Goal: Task Accomplishment & Management: Use online tool/utility

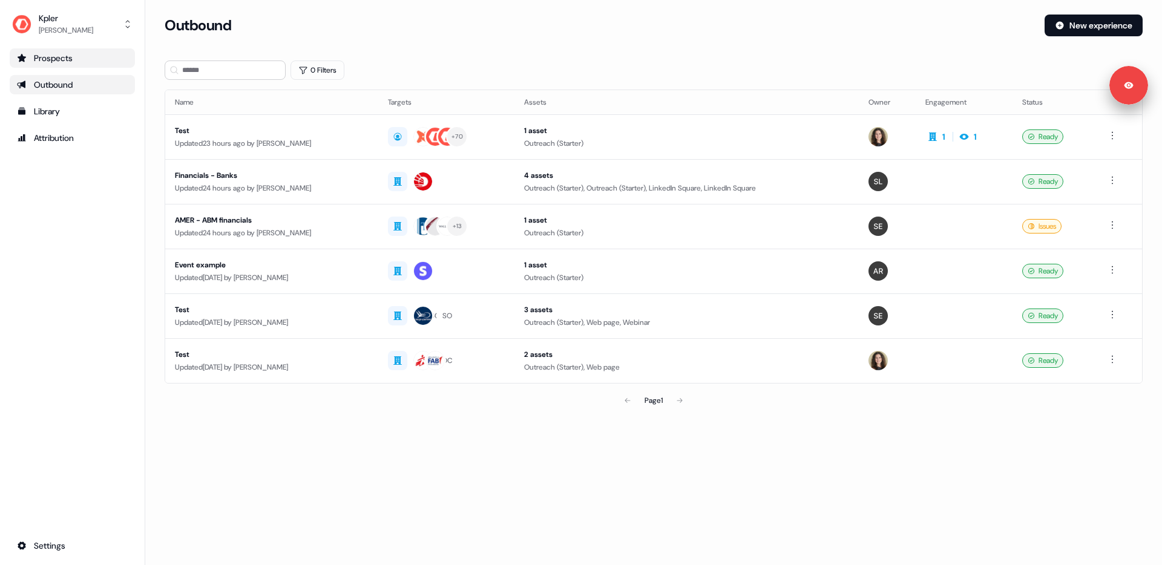
click at [74, 58] on div "Prospects" at bounding box center [72, 58] width 111 height 12
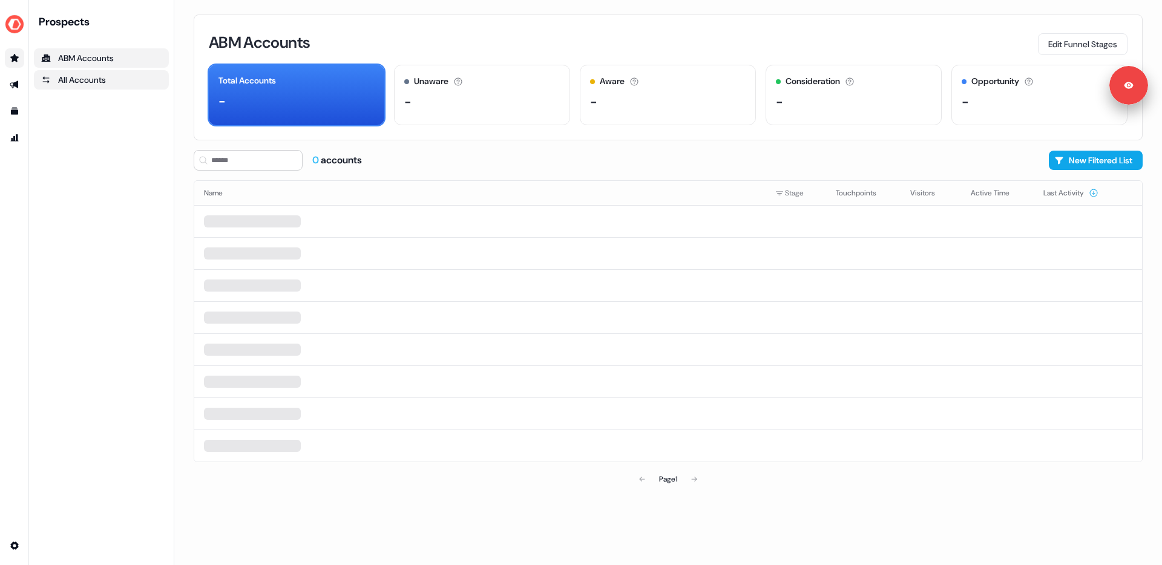
click at [114, 83] on div "All Accounts" at bounding box center [101, 80] width 120 height 12
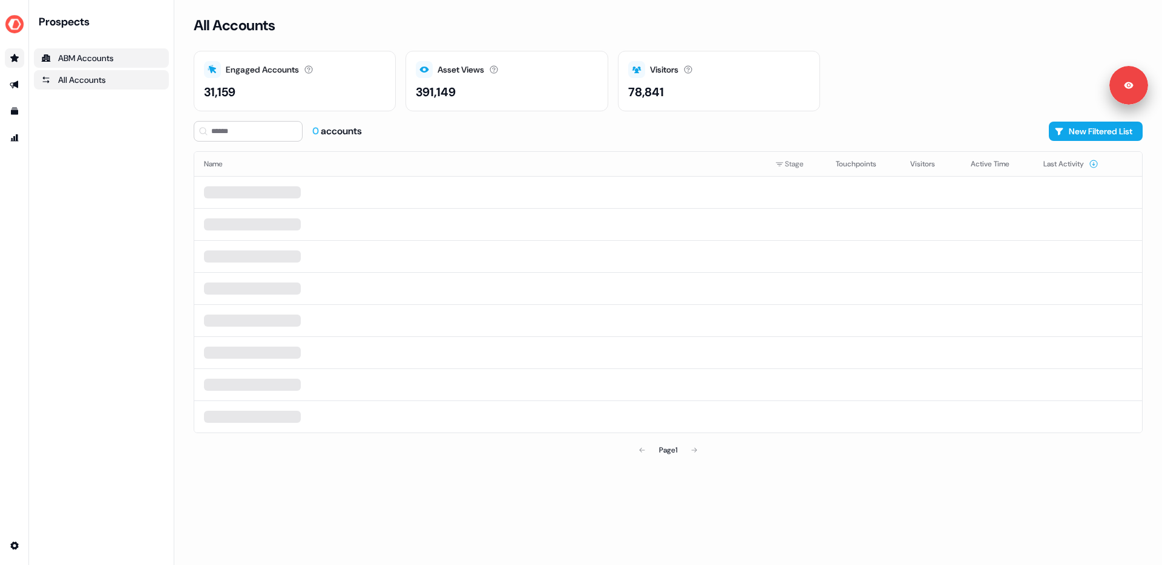
click at [111, 55] on div "ABM Accounts" at bounding box center [101, 58] width 120 height 12
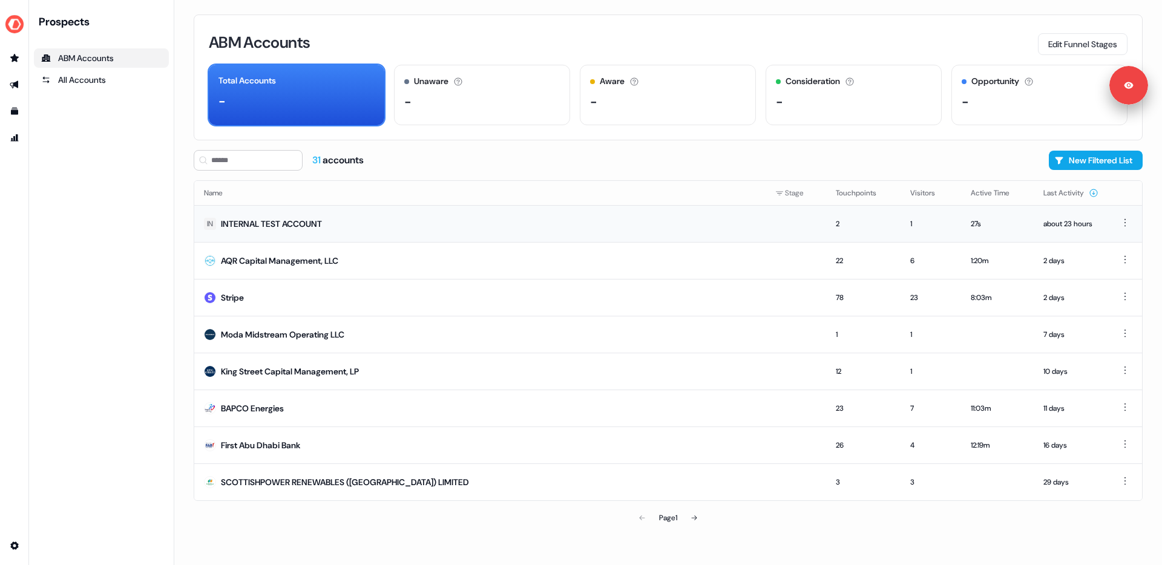
click at [352, 223] on td "IN INTERNAL TEST ACCOUNT" at bounding box center [479, 223] width 571 height 37
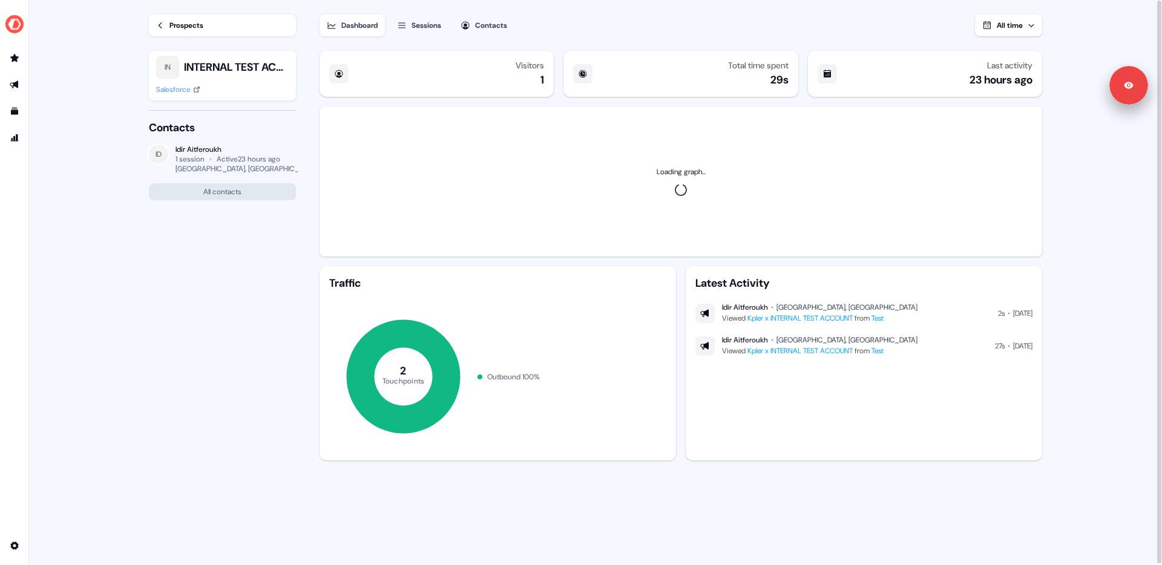
click at [159, 27] on icon at bounding box center [160, 25] width 8 height 8
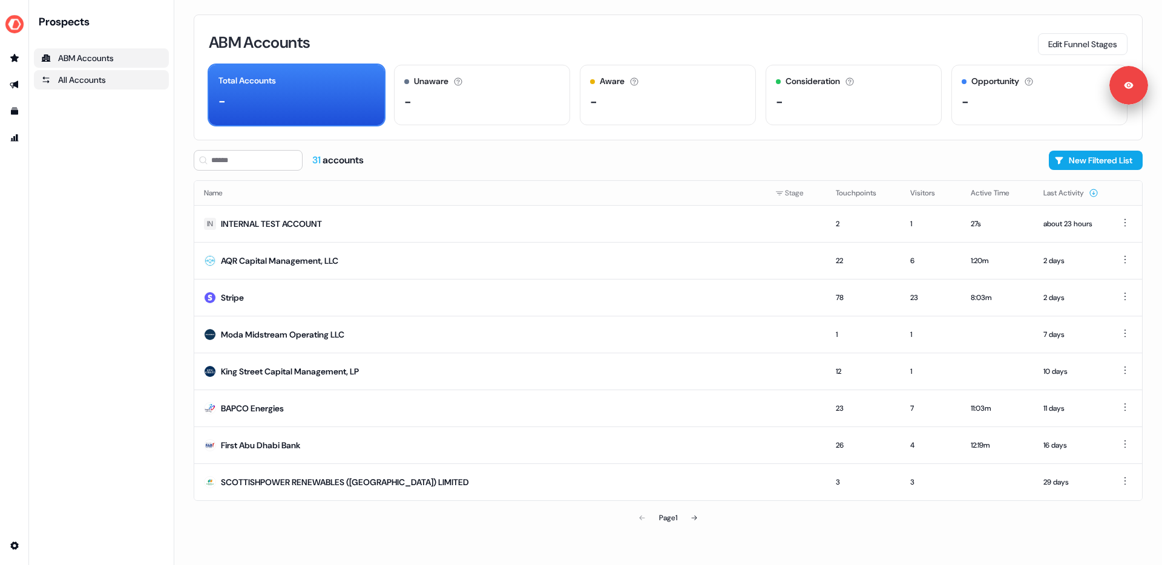
click at [105, 88] on link "All Accounts" at bounding box center [101, 79] width 135 height 19
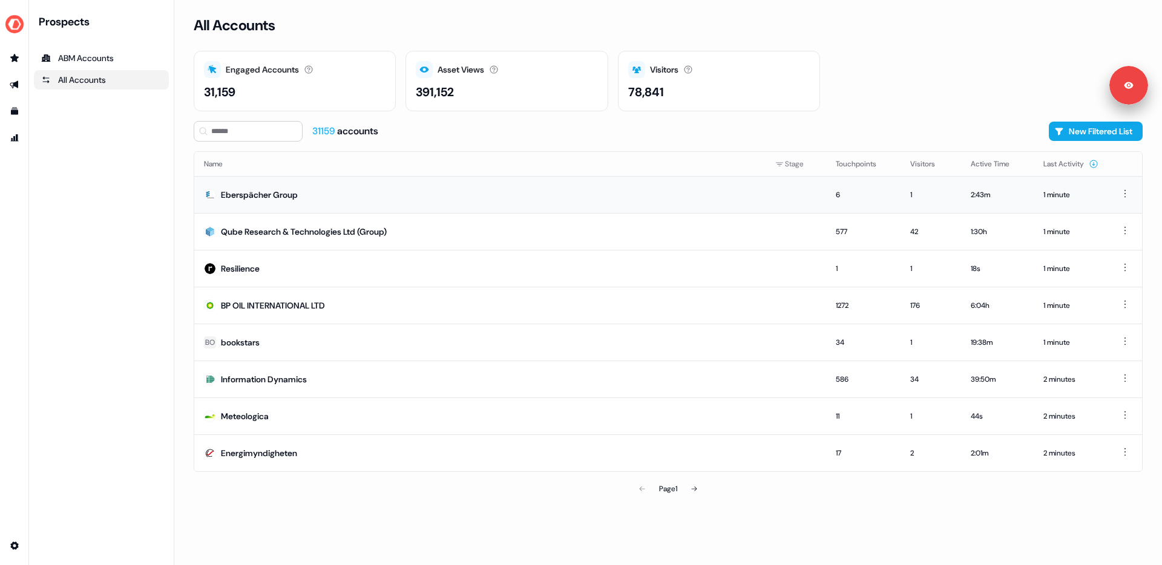
click at [239, 194] on div "Eberspächer Group" at bounding box center [259, 195] width 77 height 12
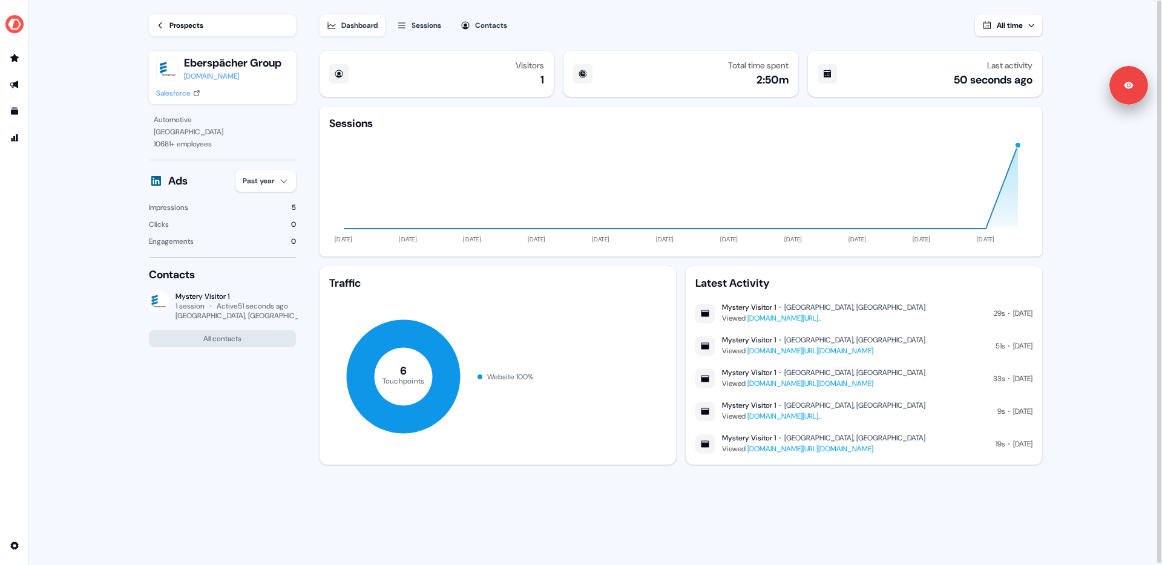
scroll to position [1, 0]
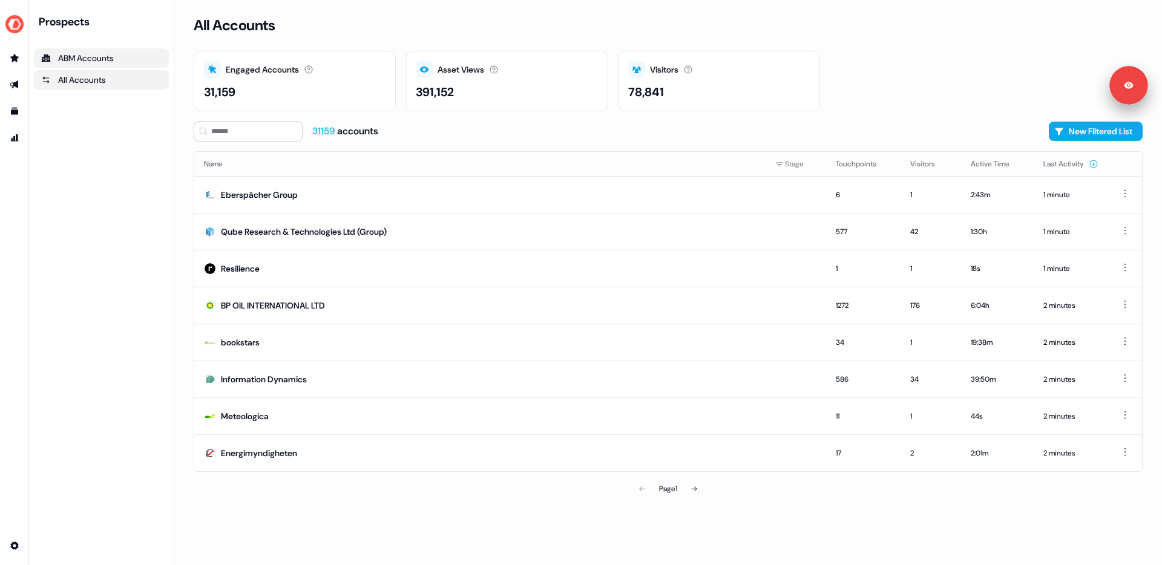
click at [108, 60] on div "ABM Accounts" at bounding box center [101, 58] width 120 height 12
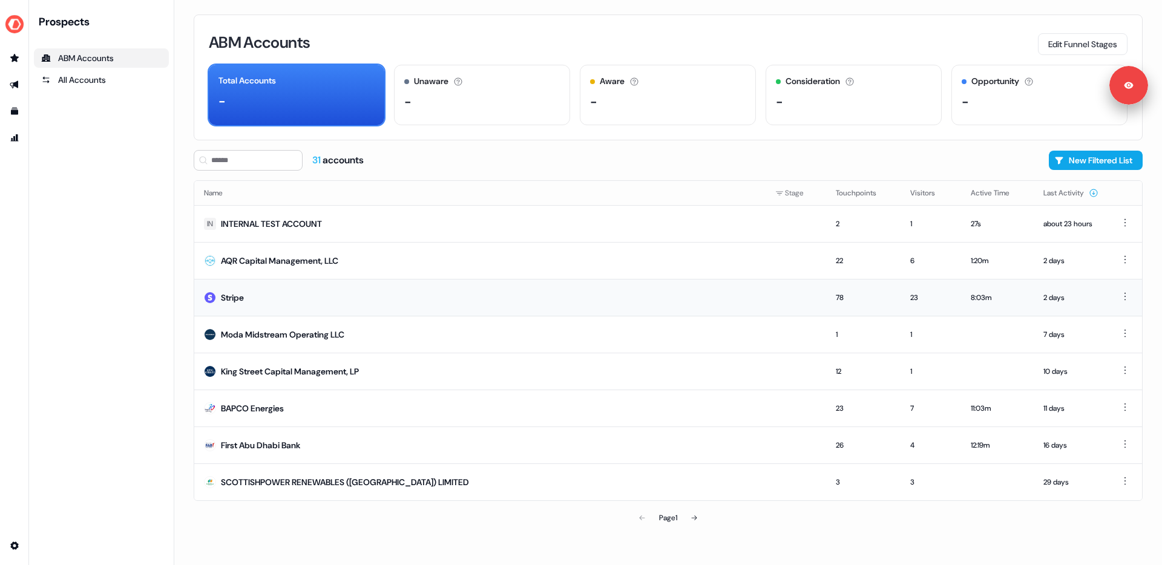
click at [791, 296] on td at bounding box center [795, 297] width 61 height 37
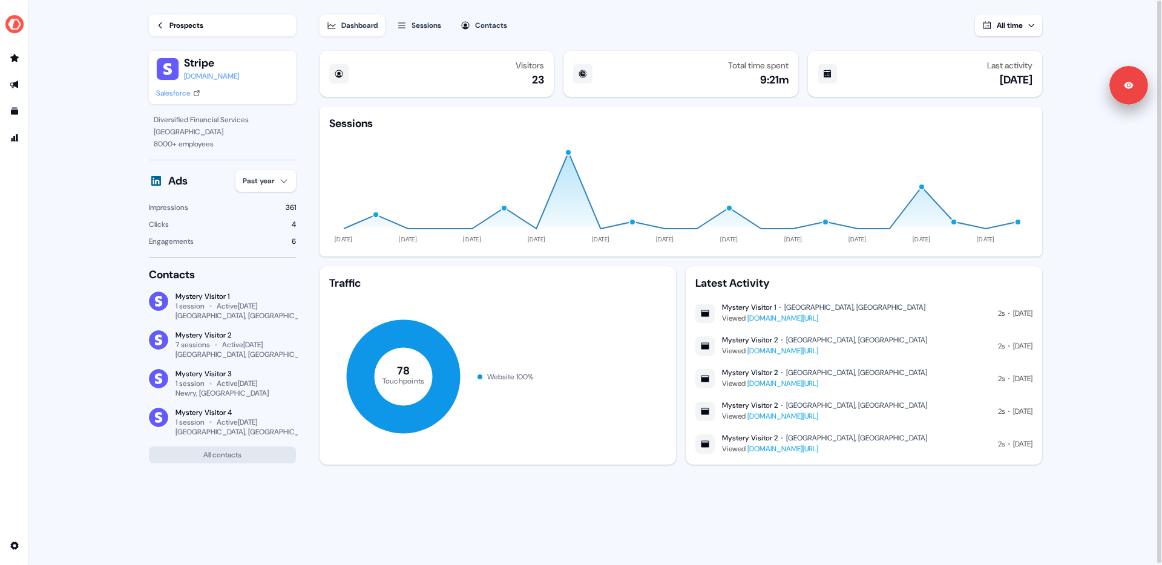
click at [813, 319] on link "www.kpler.com/product/maritime/vessel-integrations" at bounding box center [782, 318] width 71 height 10
click at [159, 27] on icon at bounding box center [160, 25] width 8 height 8
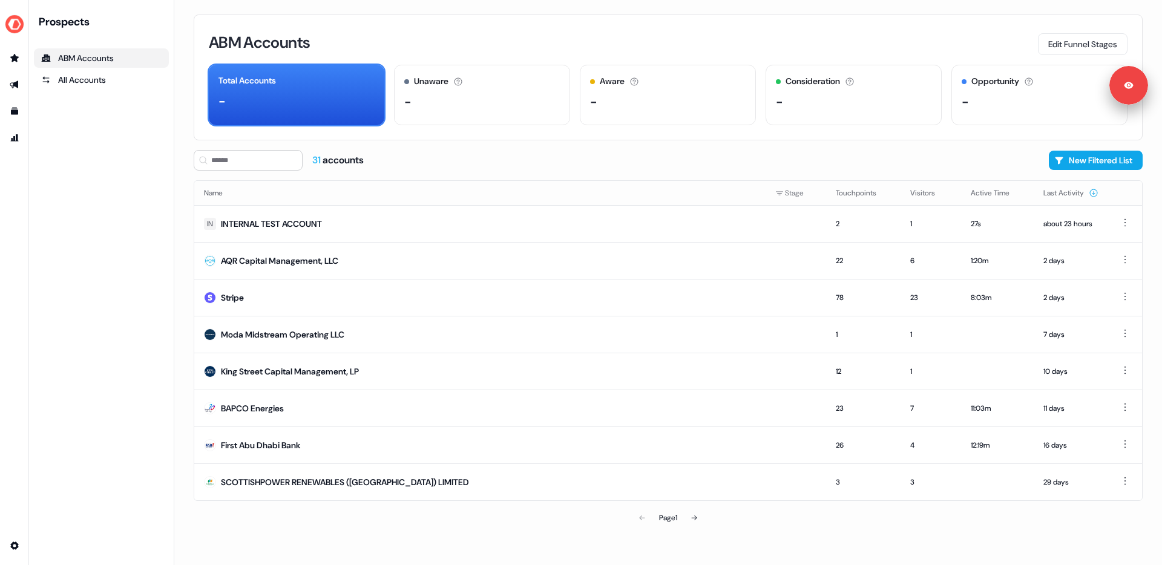
click at [94, 59] on div "ABM Accounts" at bounding box center [101, 58] width 120 height 12
click at [18, 81] on icon "Go to outbound experience" at bounding box center [14, 85] width 8 height 8
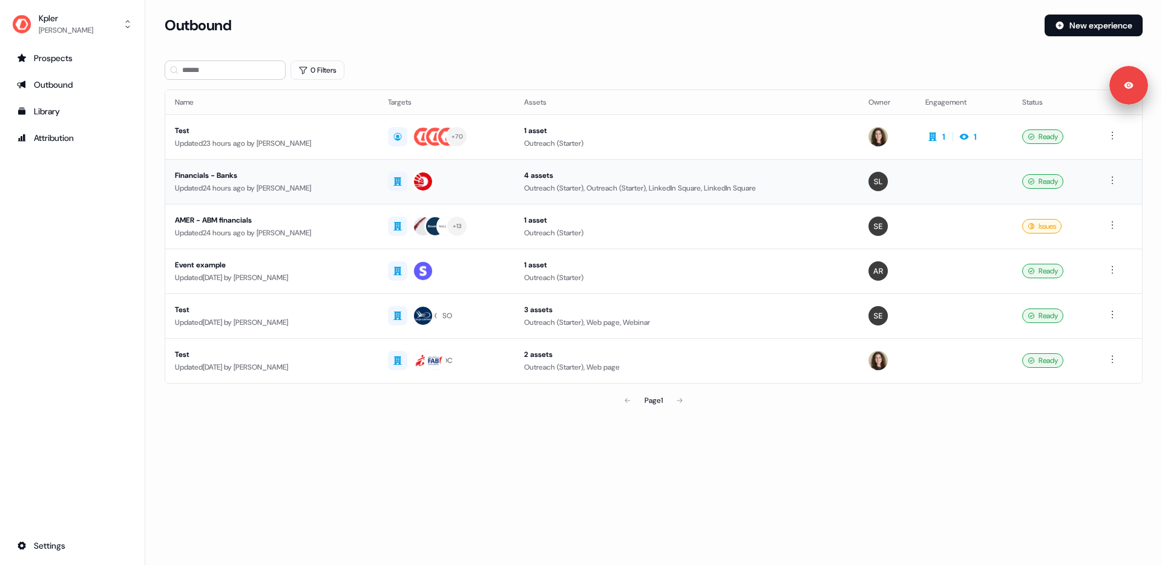
click at [368, 182] on div "Updated 24 hours ago by Aleksandra Rakowska" at bounding box center [272, 188] width 194 height 12
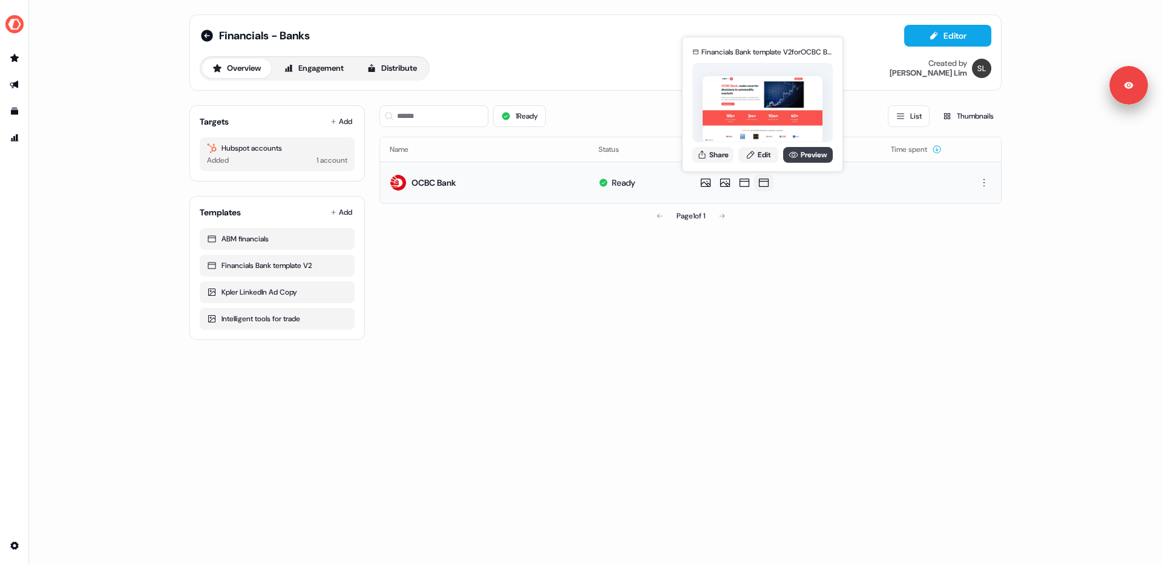
click at [798, 150] on link "Preview" at bounding box center [808, 155] width 50 height 16
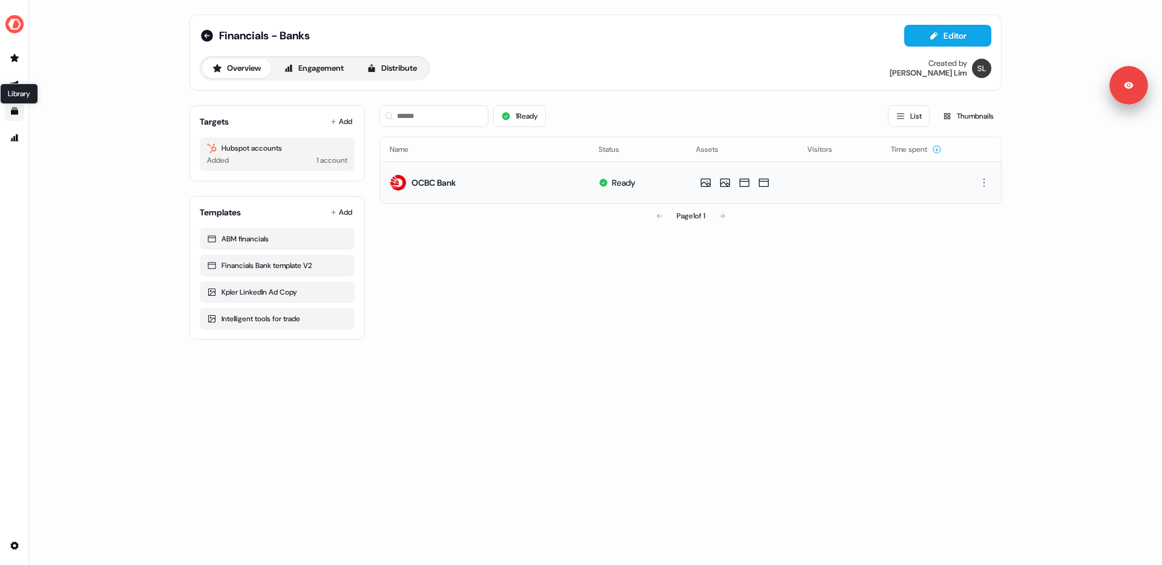
click at [15, 113] on icon "Go to templates" at bounding box center [14, 111] width 7 height 7
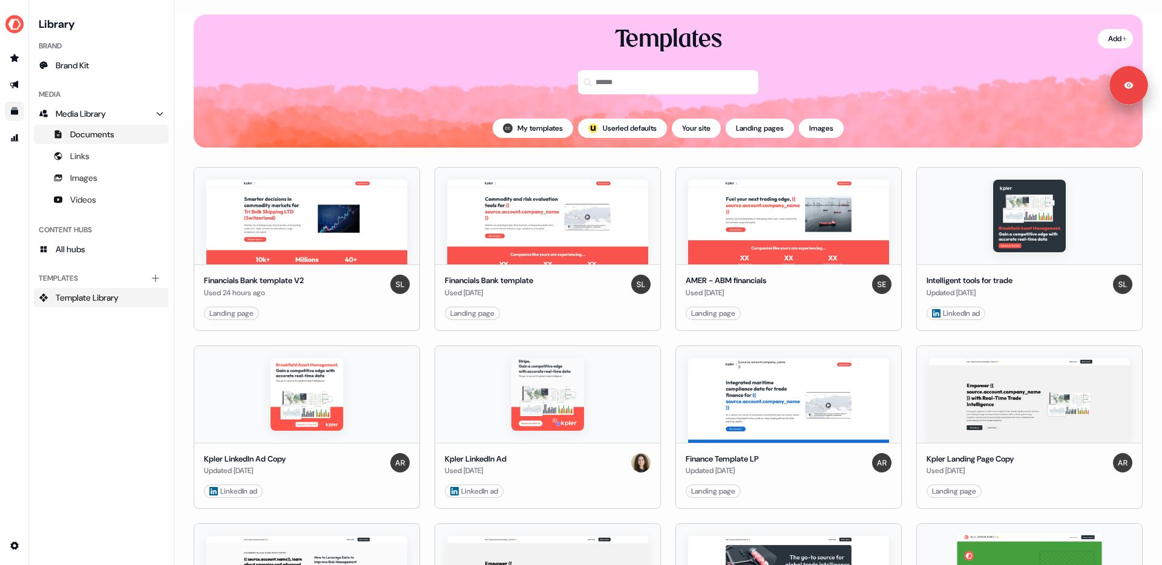
click at [83, 135] on span "Documents" at bounding box center [92, 134] width 44 height 12
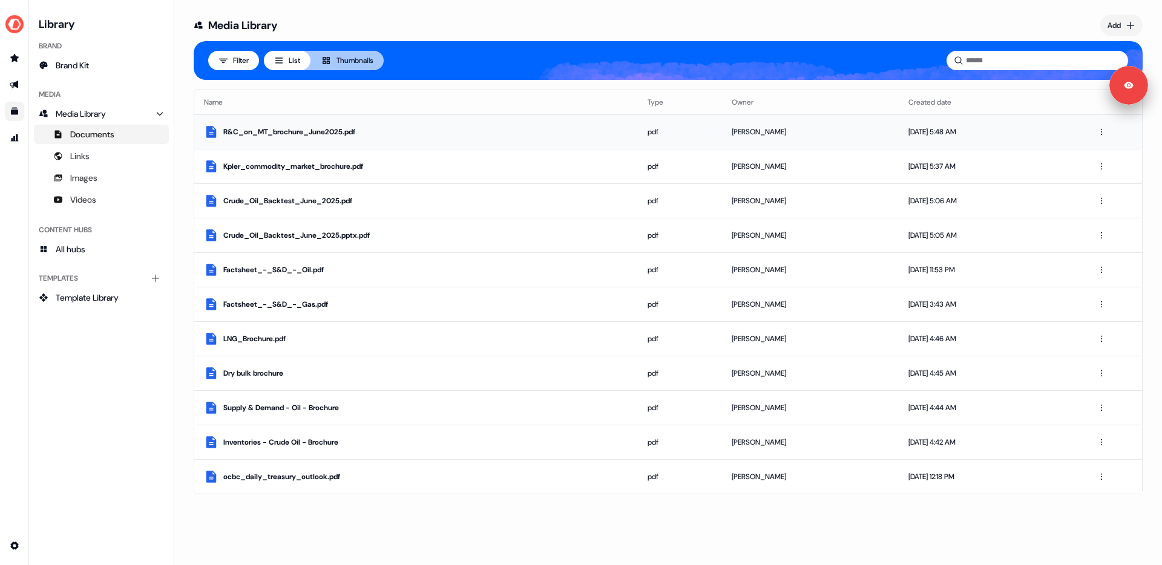
click at [350, 137] on div "R&C_on_MT_brochure_June2025.pdf" at bounding box center [425, 132] width 405 height 12
click at [316, 168] on div "Kpler_commodity_market_brochure.pdf" at bounding box center [425, 166] width 405 height 12
click at [322, 237] on div "Crude_Oil_Backtest_June_2025.pptx.pdf" at bounding box center [425, 235] width 405 height 12
click at [19, 109] on icon "Go to templates" at bounding box center [15, 111] width 10 height 10
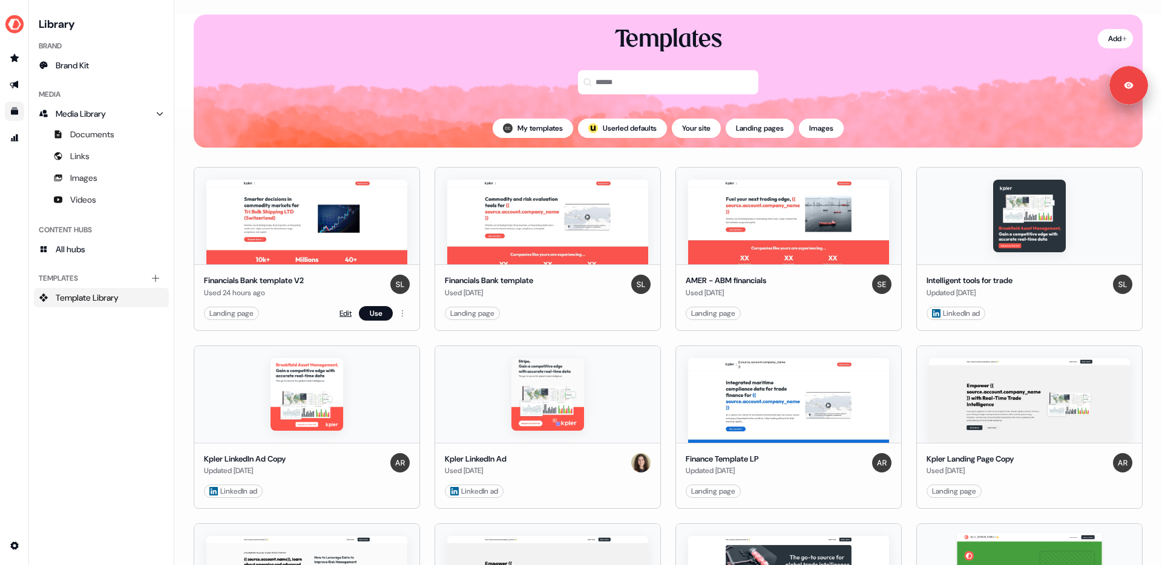
click at [344, 312] on link "Edit" at bounding box center [345, 313] width 12 height 12
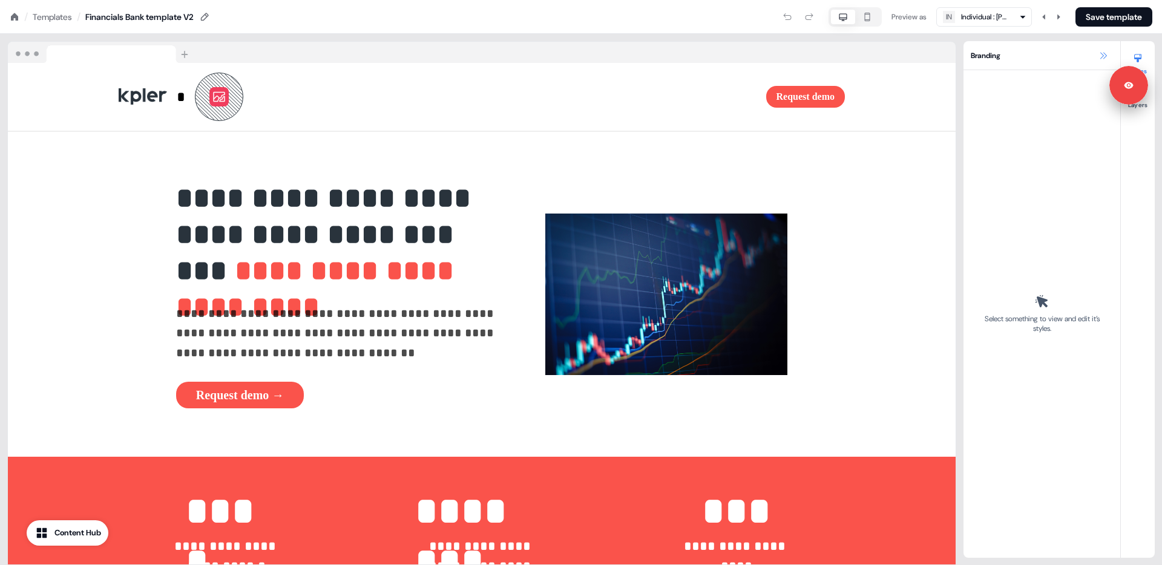
click at [1101, 56] on icon at bounding box center [1103, 56] width 10 height 10
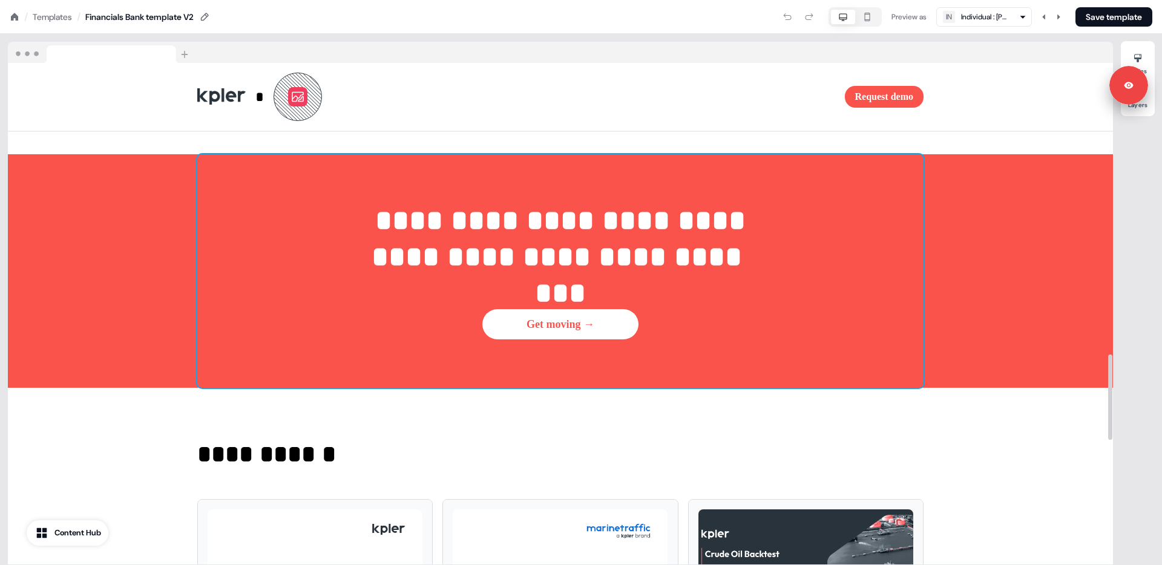
scroll to position [1936, 0]
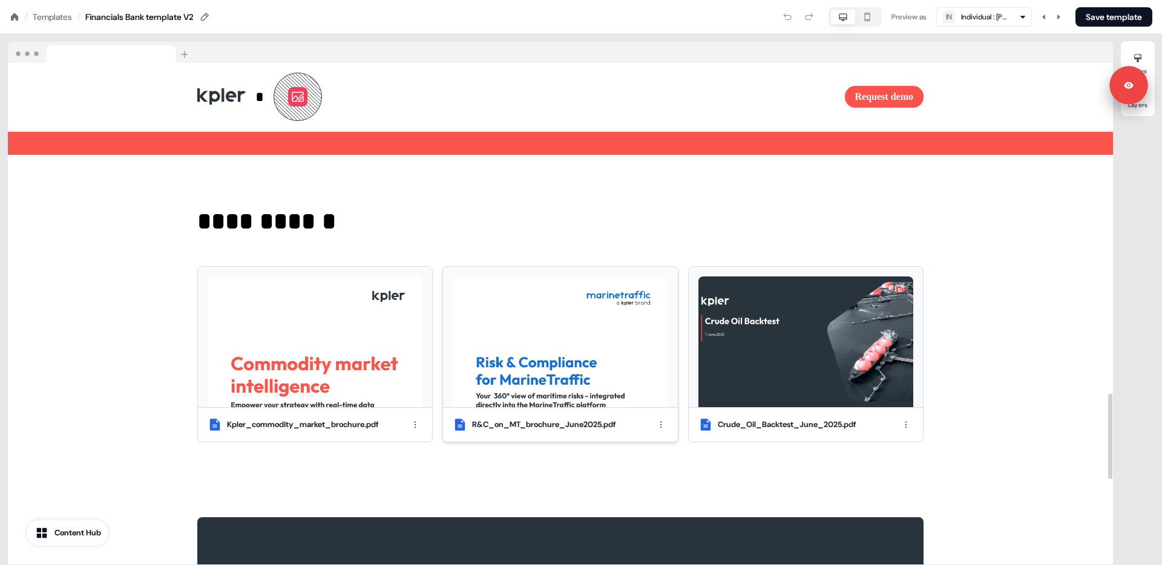
click at [646, 434] on div "R&C_on_MT_brochure_June2025.pdf" at bounding box center [560, 425] width 234 height 34
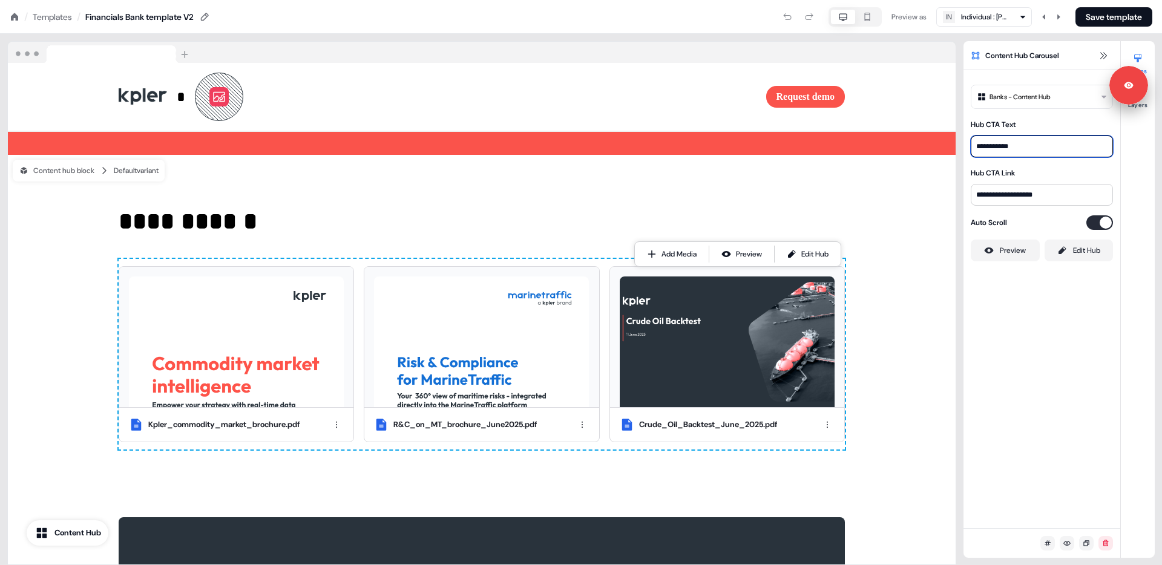
click at [1027, 152] on input "**********" at bounding box center [1042, 147] width 142 height 22
click at [1144, 55] on div at bounding box center [1137, 57] width 19 height 19
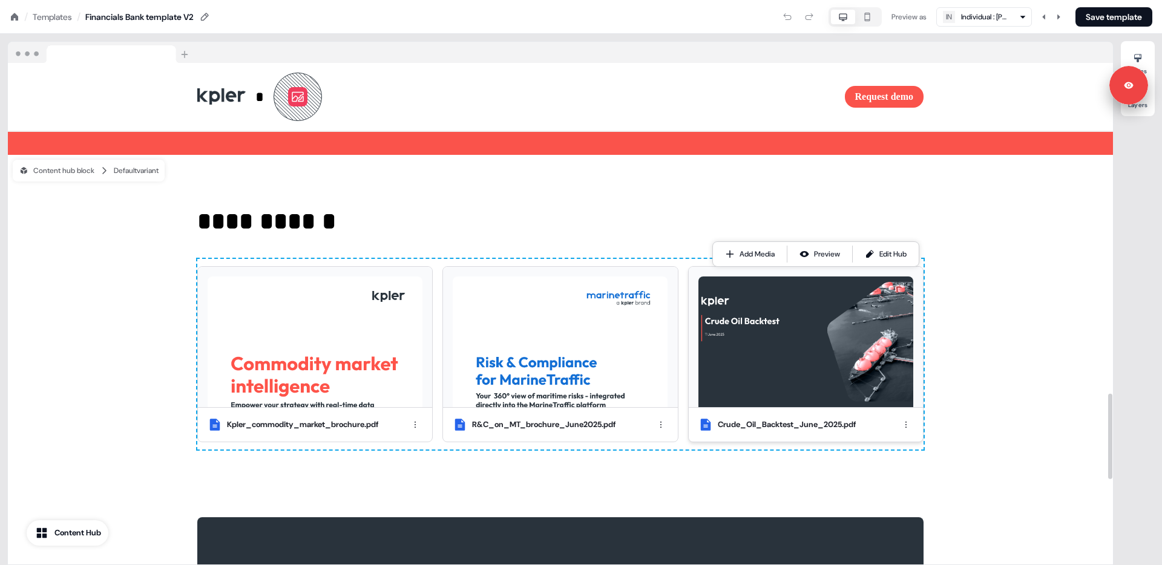
click at [696, 434] on div "Crude_Oil_Backtest_June_2025.pdf" at bounding box center [806, 425] width 234 height 34
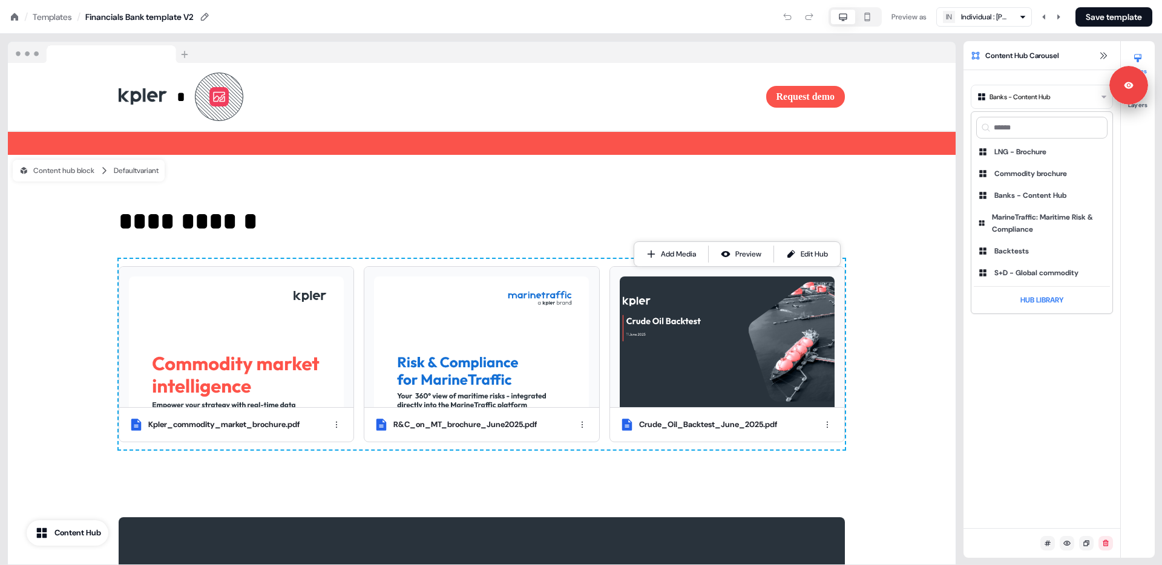
click at [1102, 0] on html "For the best experience switch devices to a bigger screen. Go to Userled.io Loa…" at bounding box center [581, 0] width 1162 height 0
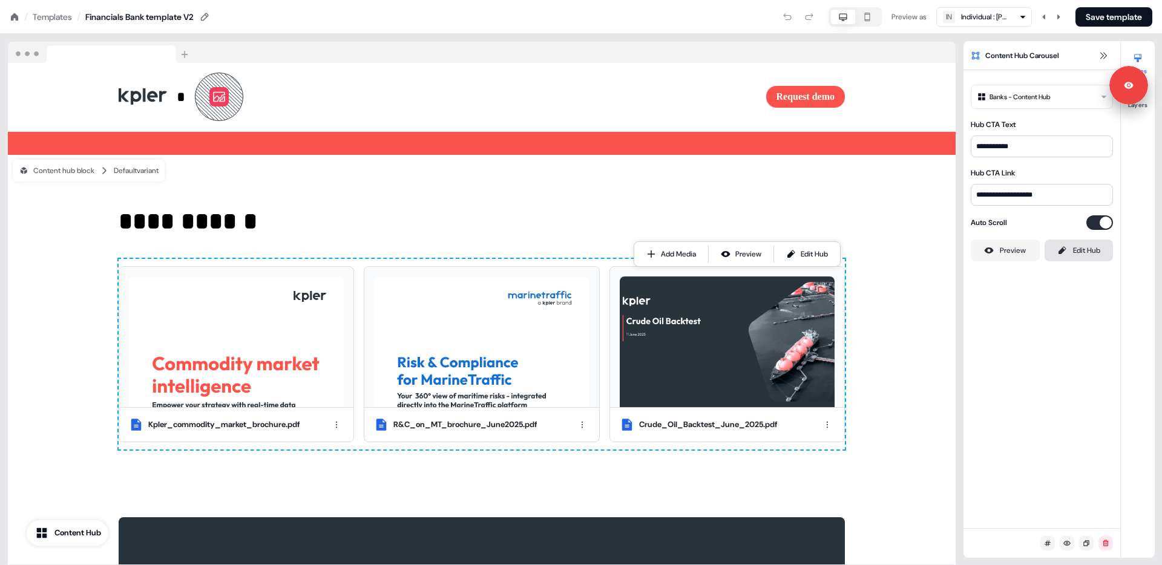
click at [1075, 248] on div "Edit Hub" at bounding box center [1086, 250] width 27 height 12
click at [501, 384] on img at bounding box center [481, 342] width 215 height 131
click at [750, 257] on div "Preview" at bounding box center [748, 254] width 26 height 12
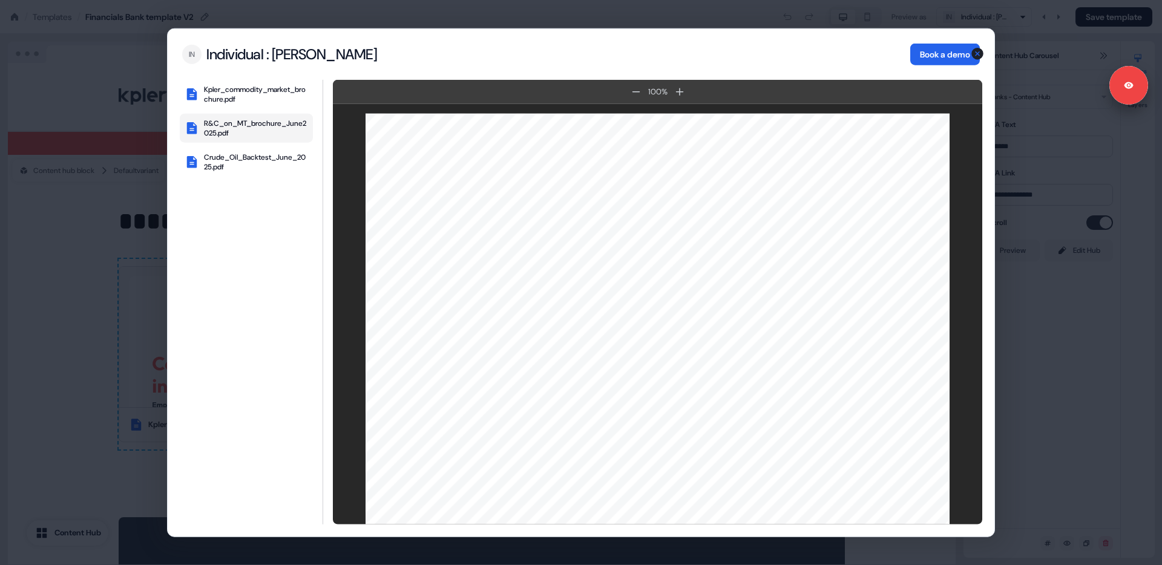
click at [923, 52] on button "Book a demo" at bounding box center [945, 55] width 70 height 22
click at [978, 51] on icon "button" at bounding box center [977, 54] width 12 height 12
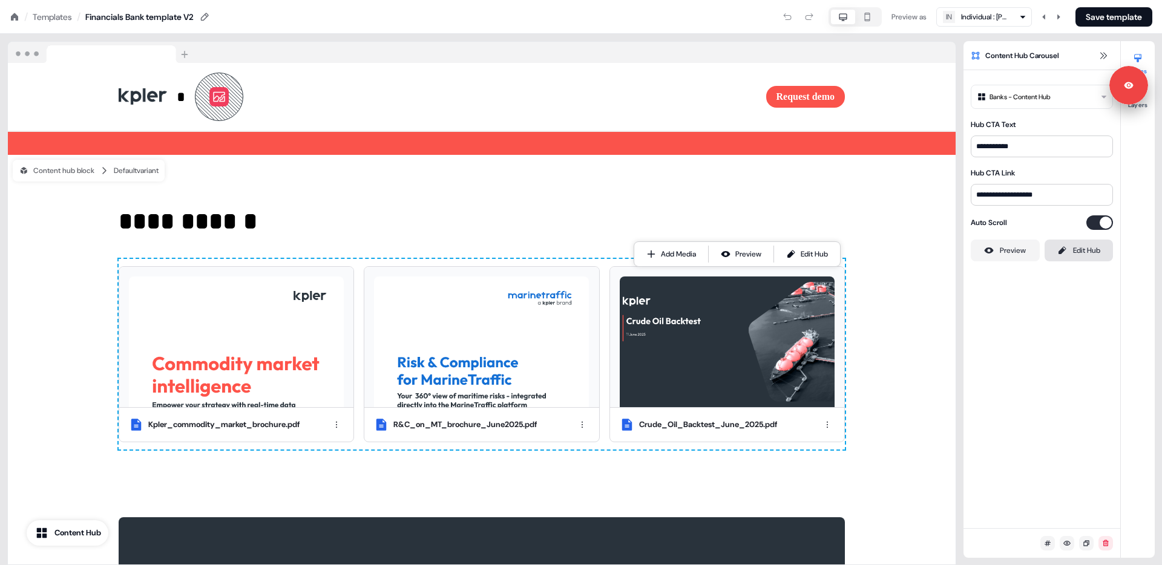
click at [1062, 250] on icon at bounding box center [1061, 250] width 7 height 8
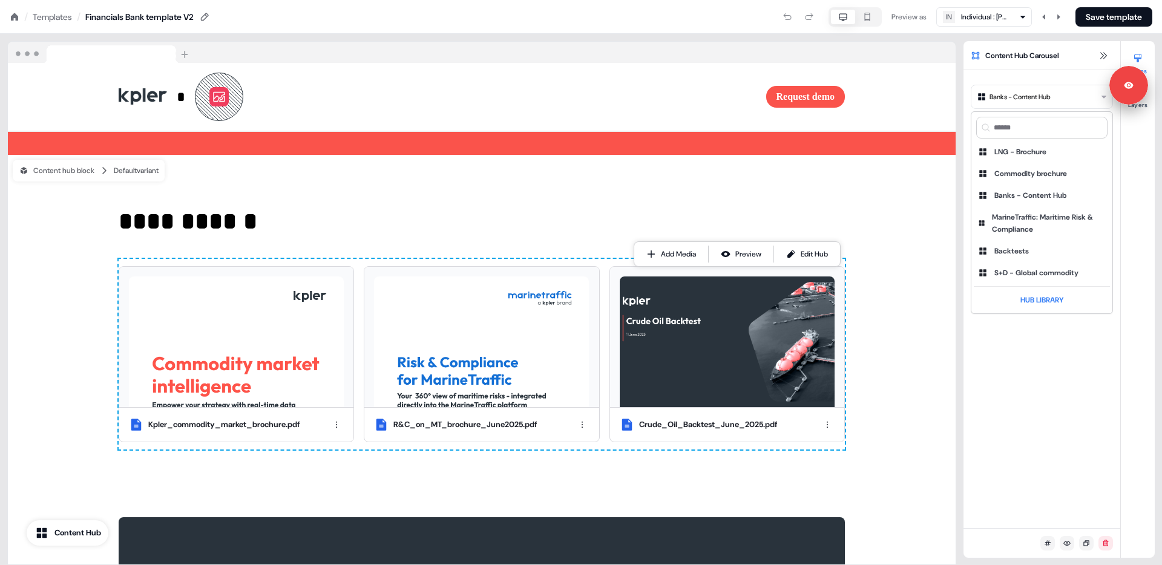
click at [1104, 0] on html "For the best experience switch devices to a bigger screen. Go to Userled.io Loa…" at bounding box center [581, 0] width 1162 height 0
click at [1105, 0] on html "For the best experience switch devices to a bigger screen. Go to Userled.io Loa…" at bounding box center [581, 0] width 1162 height 0
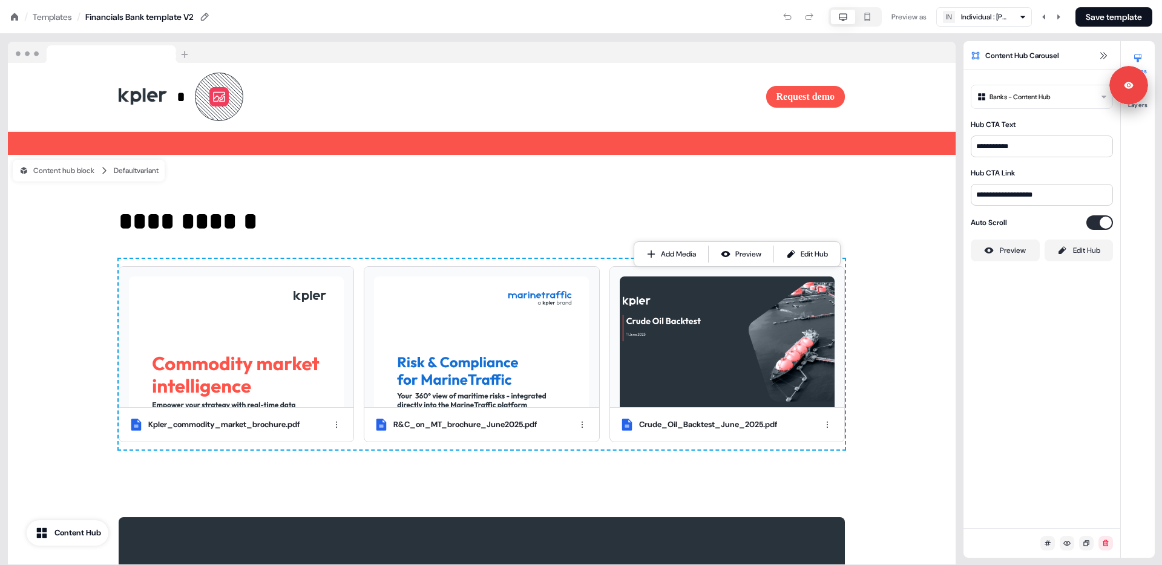
click at [871, 18] on button "button" at bounding box center [867, 17] width 24 height 15
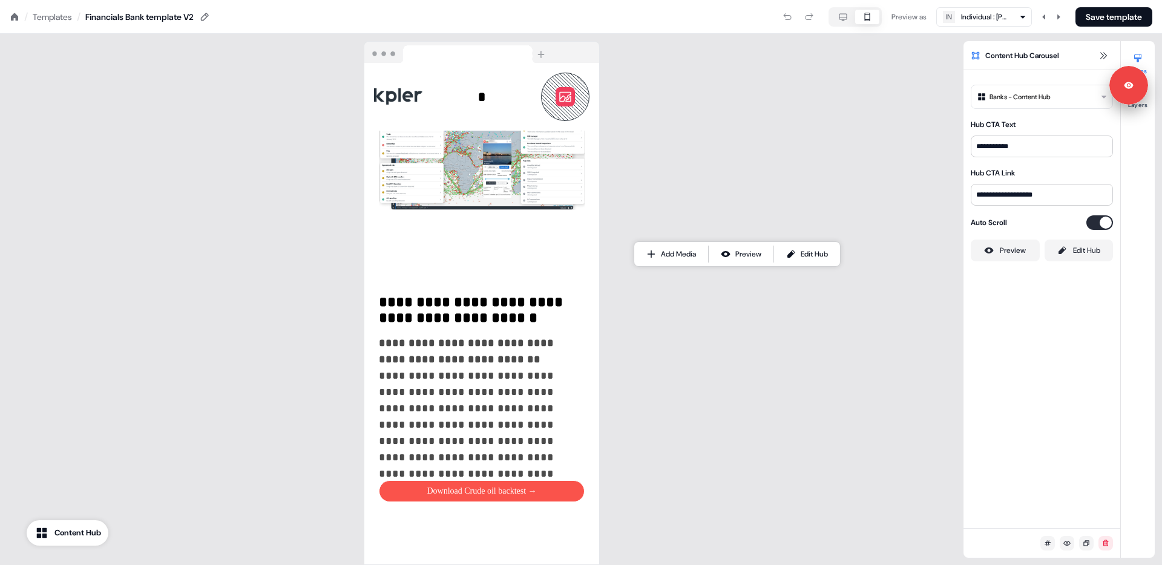
click at [842, 16] on icon "button" at bounding box center [843, 17] width 15 height 10
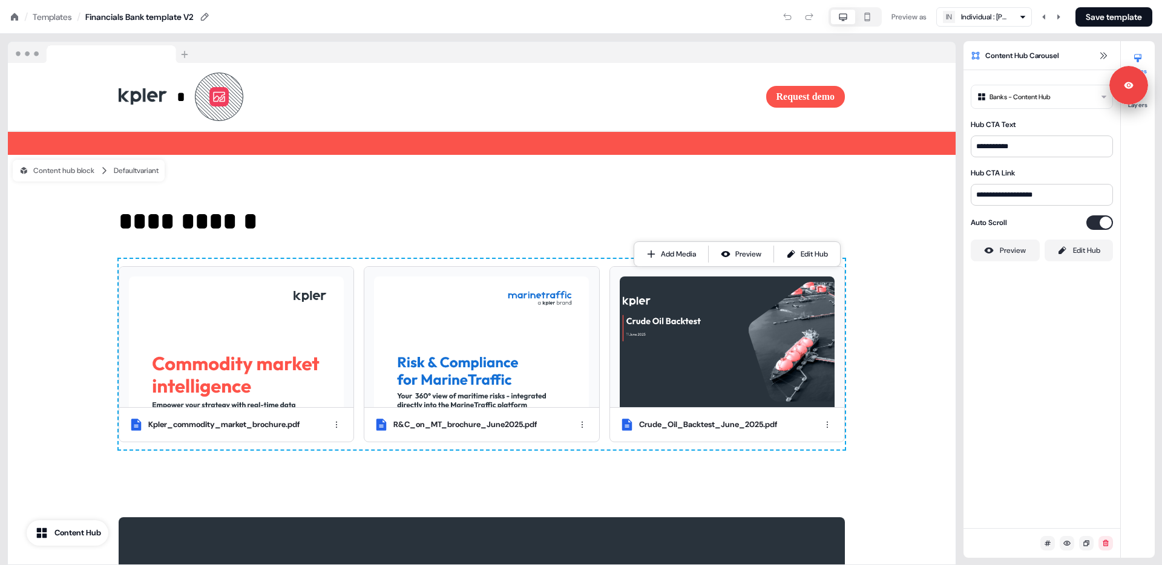
click at [47, 17] on div "Templates" at bounding box center [52, 17] width 39 height 12
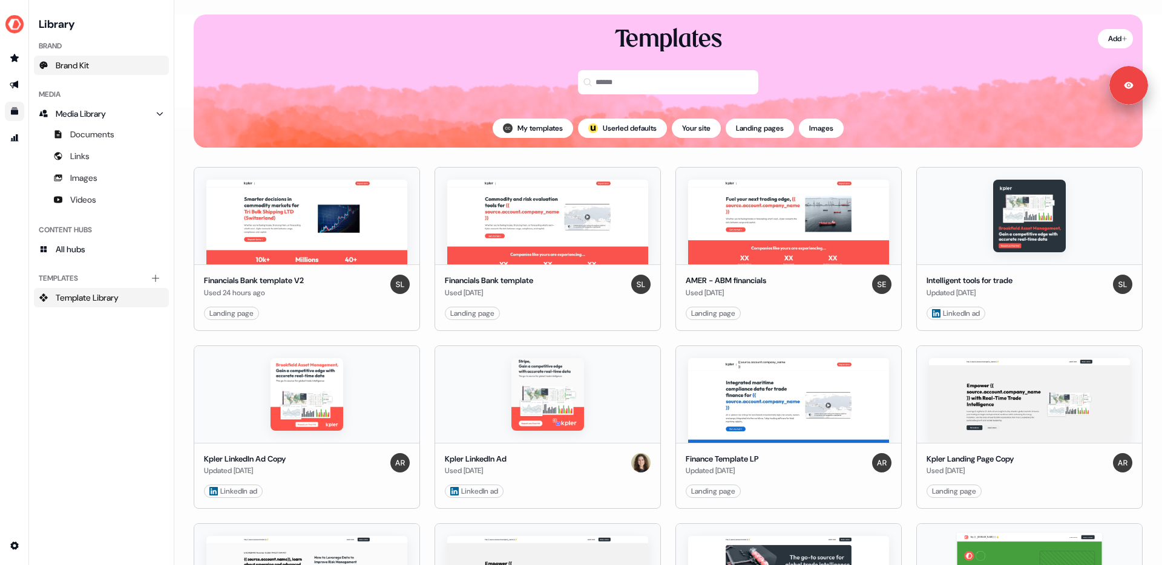
click at [68, 67] on span "Brand Kit" at bounding box center [72, 65] width 33 height 12
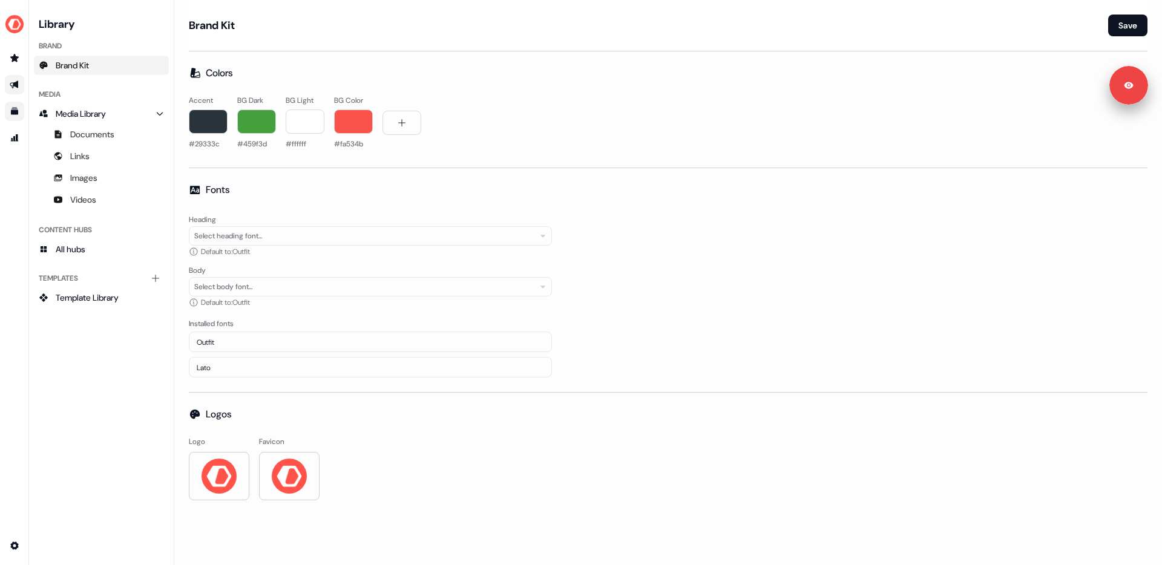
click at [21, 83] on link "Go to outbound experience" at bounding box center [14, 84] width 19 height 19
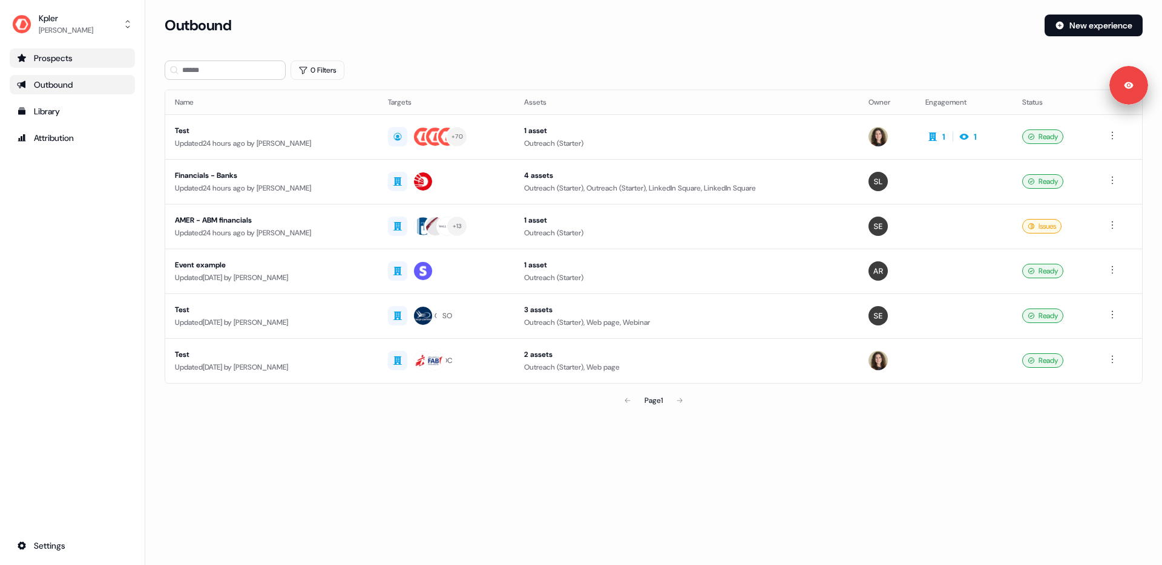
click at [63, 59] on div "Prospects" at bounding box center [72, 58] width 111 height 12
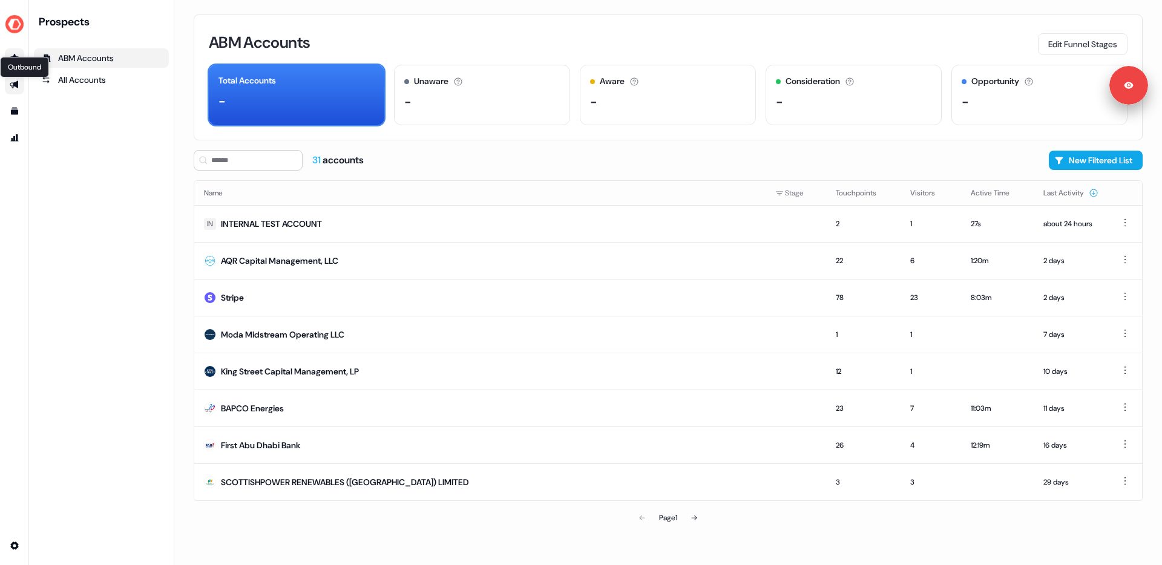
click at [16, 83] on icon "Go to outbound experience" at bounding box center [14, 85] width 8 height 8
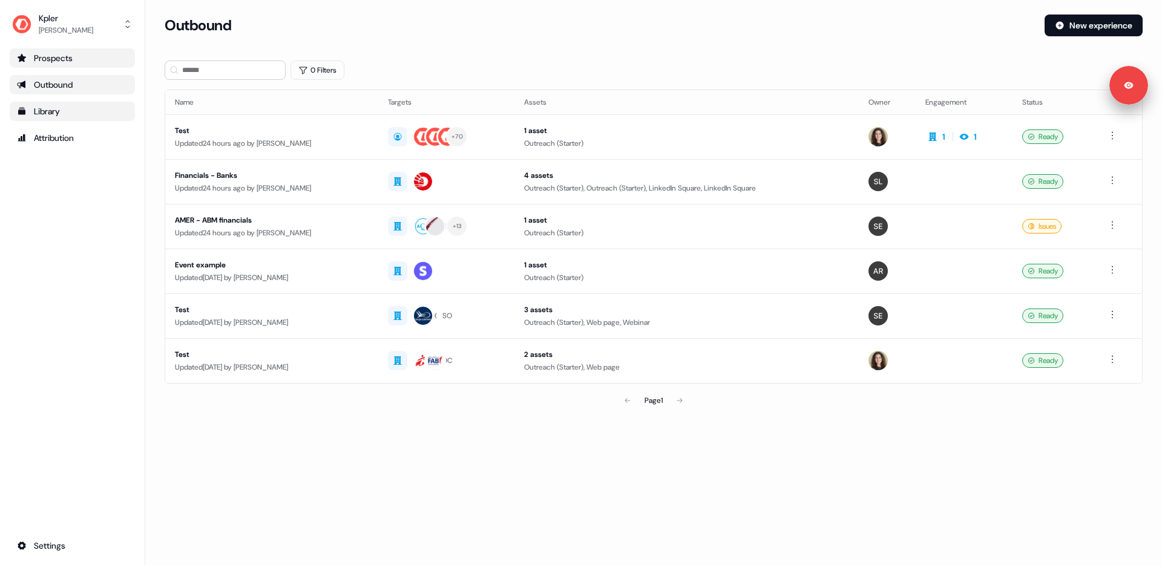
click at [32, 112] on div "Library" at bounding box center [72, 111] width 111 height 12
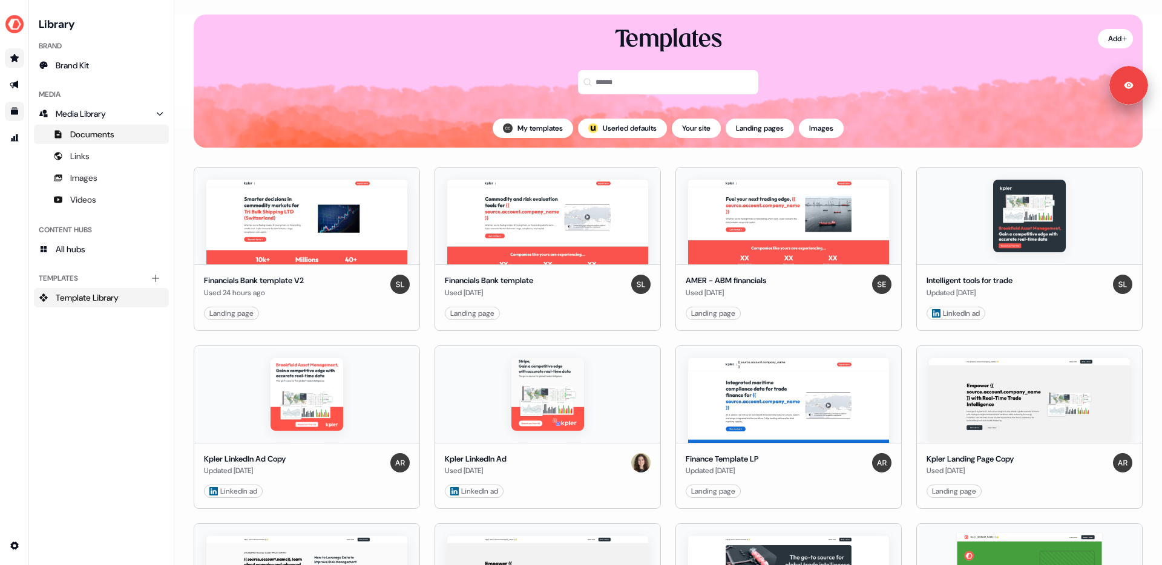
click at [113, 136] on span "Documents" at bounding box center [92, 134] width 44 height 12
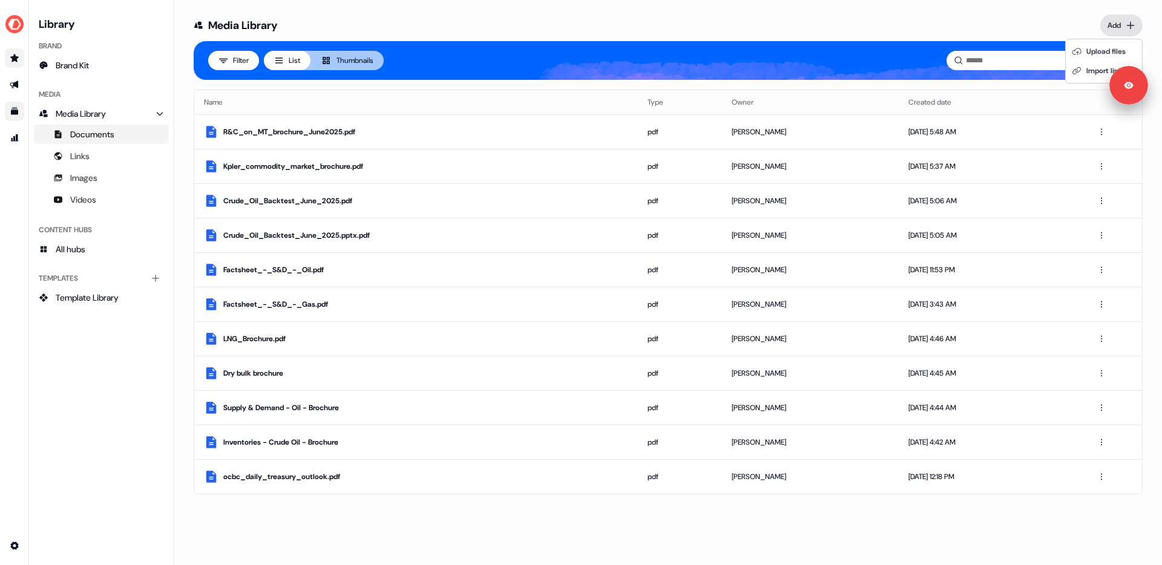
click at [1122, 24] on html "For the best experience switch devices to a bigger screen. Go to Userled.io Lib…" at bounding box center [581, 282] width 1162 height 565
click at [185, 114] on html "For the best experience switch devices to a bigger screen. Go to Userled.io Lib…" at bounding box center [581, 282] width 1162 height 565
click at [90, 154] on span "Links" at bounding box center [79, 156] width 19 height 12
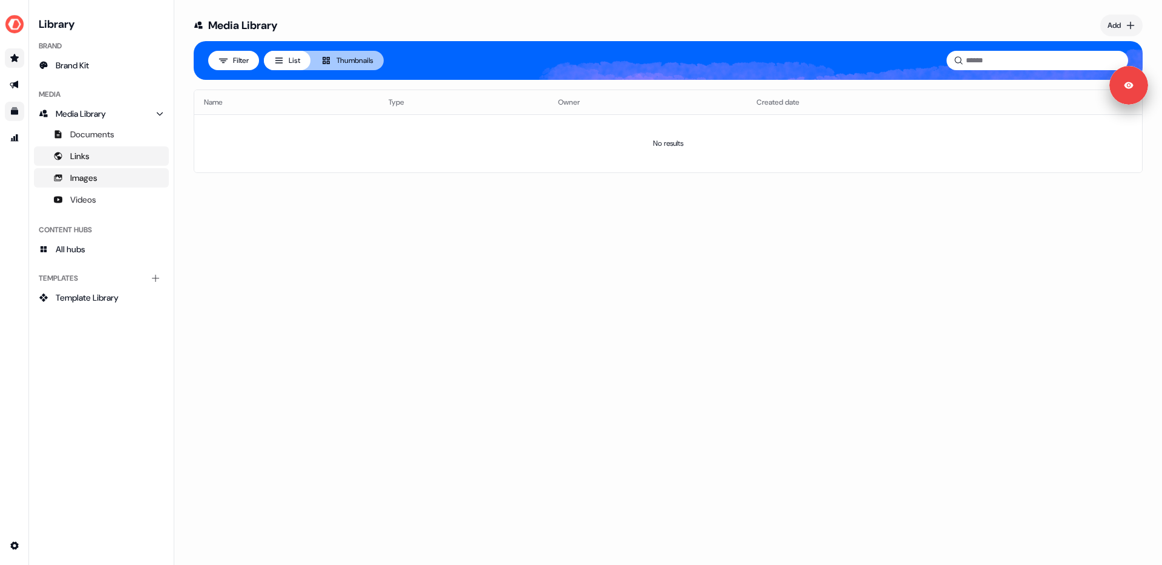
click at [76, 174] on span "Images" at bounding box center [83, 178] width 27 height 12
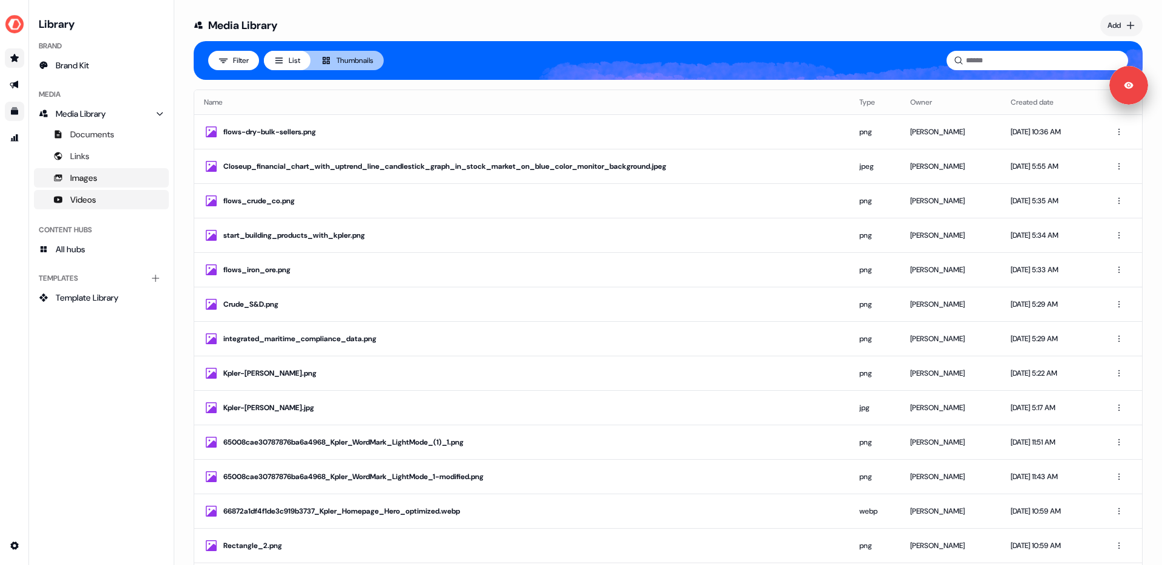
click at [89, 192] on link "Videos" at bounding box center [101, 199] width 135 height 19
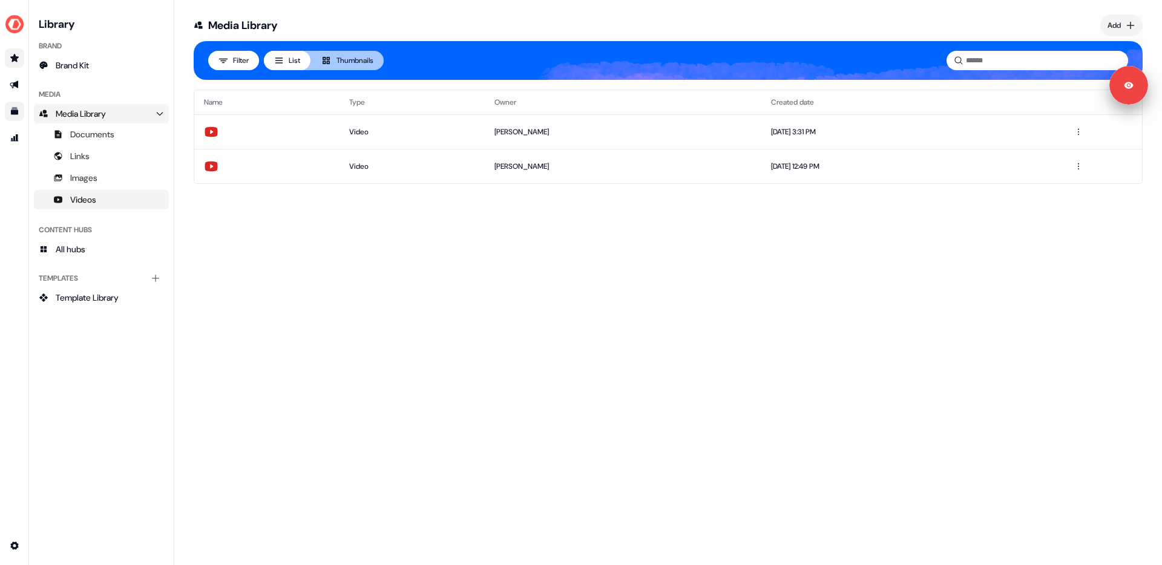
click at [162, 111] on icon "Main" at bounding box center [159, 114] width 8 height 8
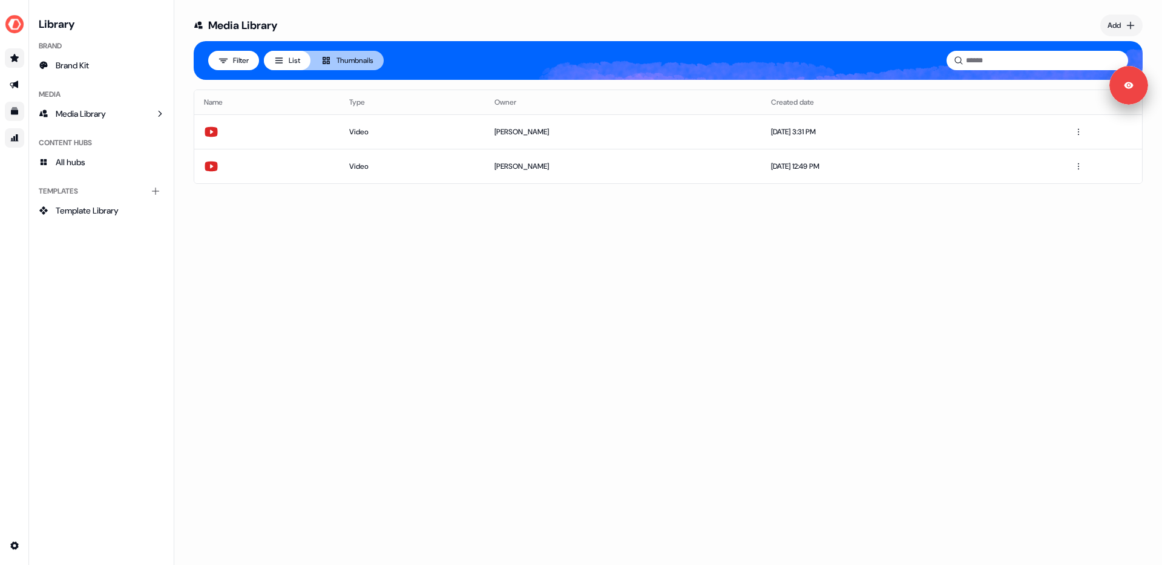
click at [19, 132] on link "Go to attribution" at bounding box center [14, 137] width 19 height 19
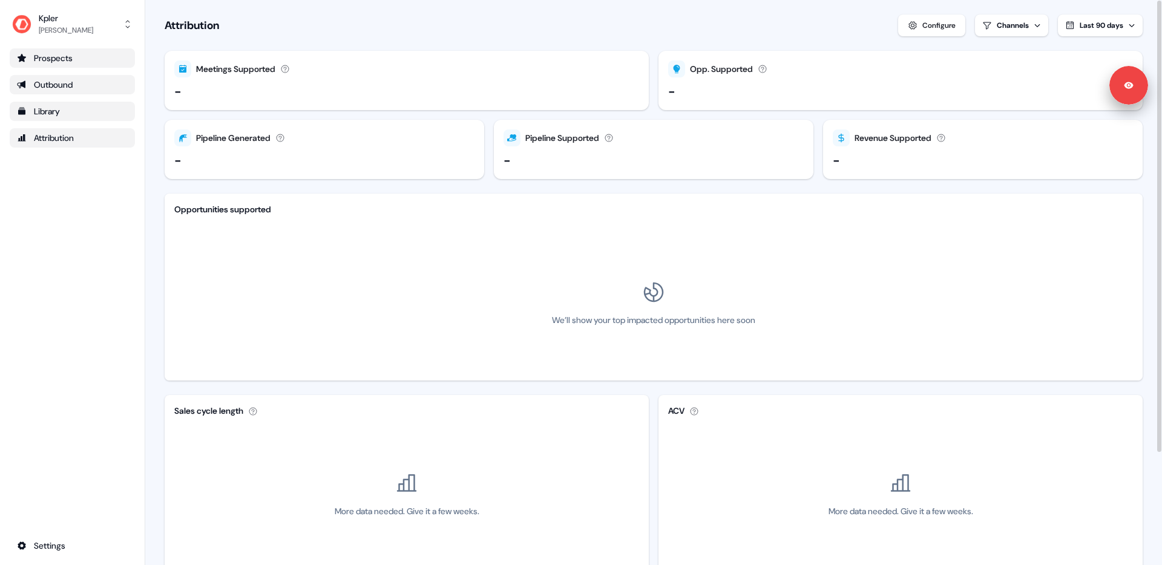
click at [68, 79] on div "Outbound" at bounding box center [72, 85] width 111 height 12
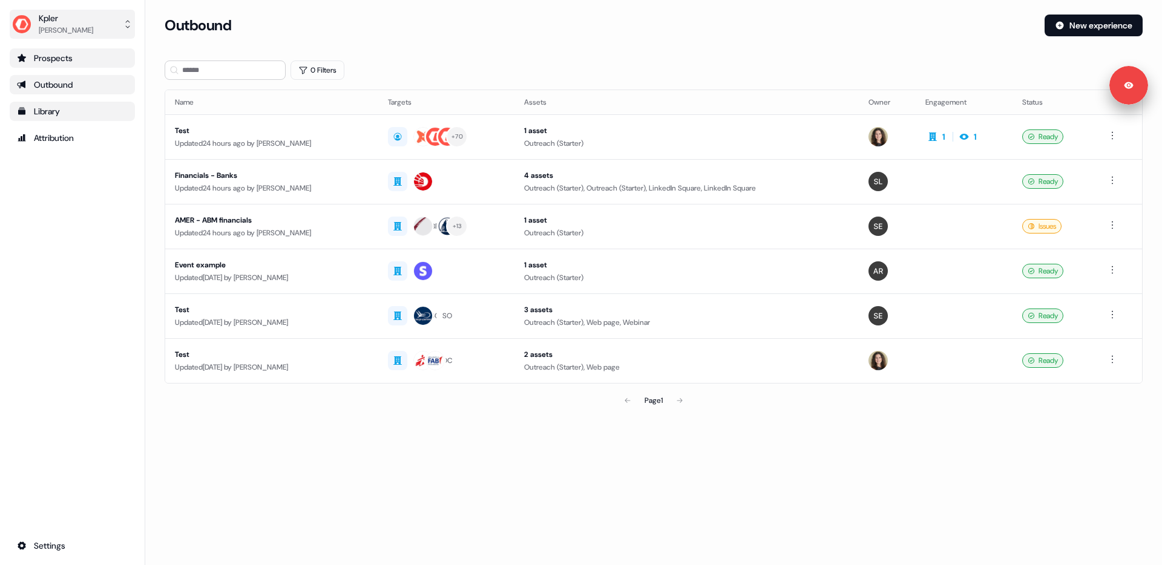
click at [61, 25] on div "Cheryl Chew" at bounding box center [66, 30] width 54 height 12
click at [68, 104] on div "Logout" at bounding box center [72, 101] width 115 height 22
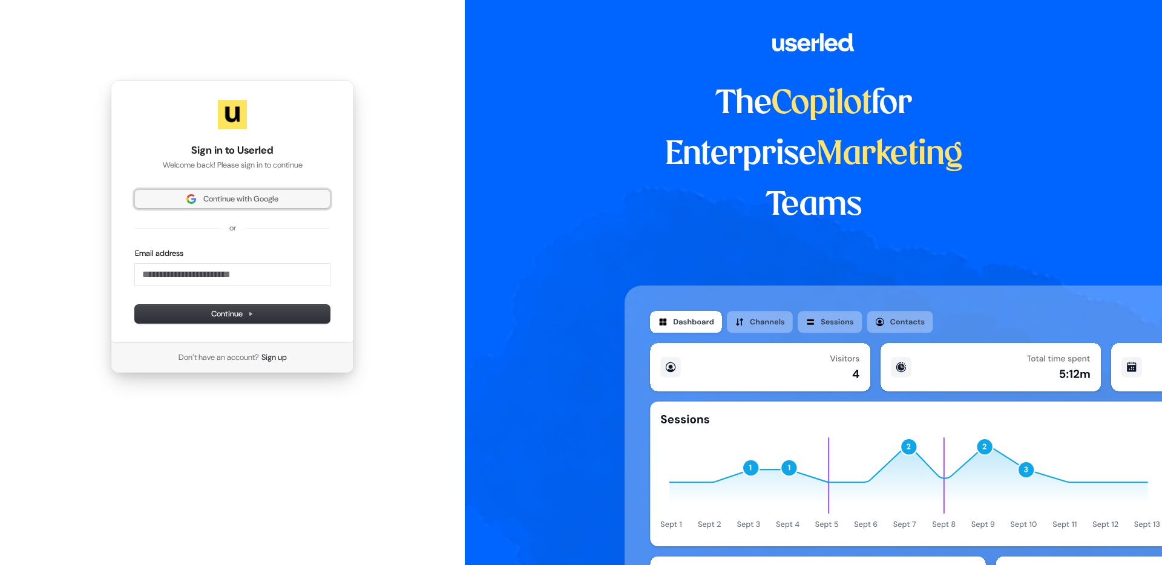
click at [322, 200] on span "Continue with Google" at bounding box center [232, 199] width 180 height 11
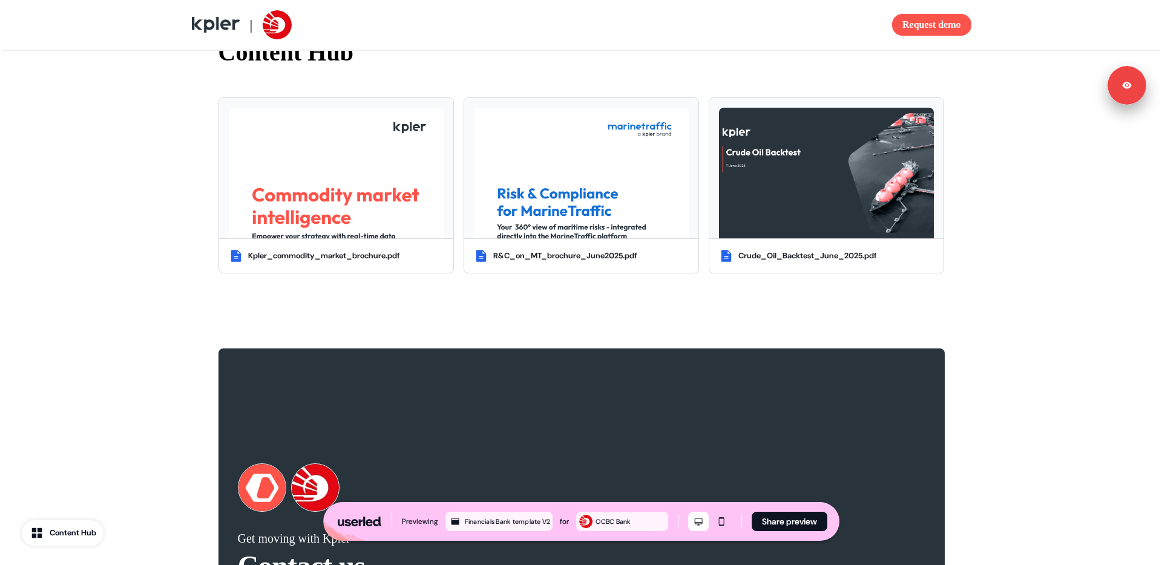
scroll to position [1933, 0]
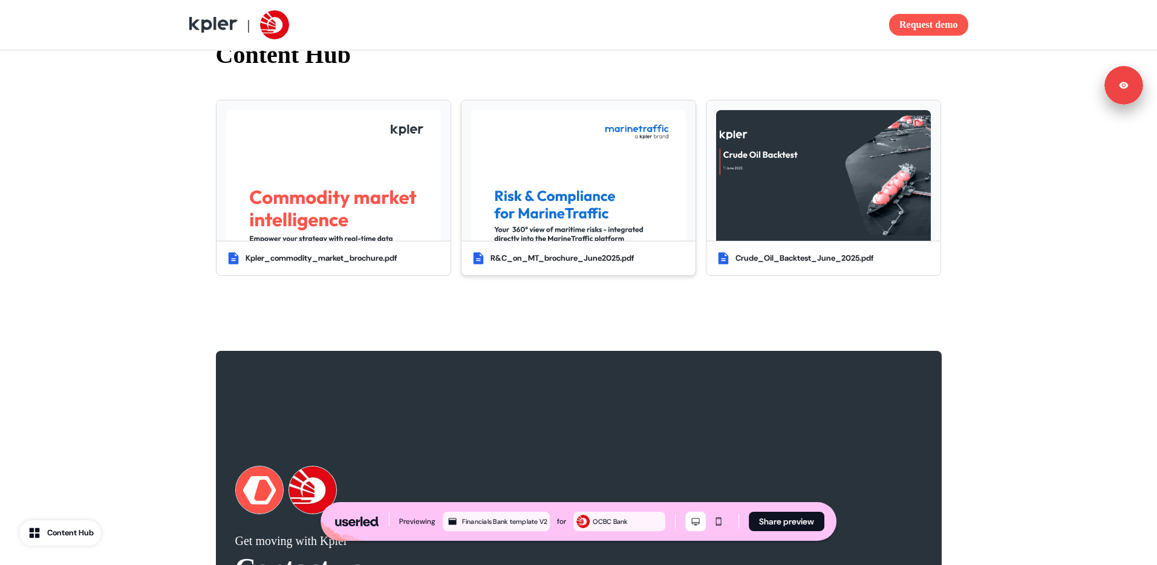
click at [493, 264] on div "R&C_on_MT_brochure_June2025.pdf" at bounding box center [562, 258] width 143 height 12
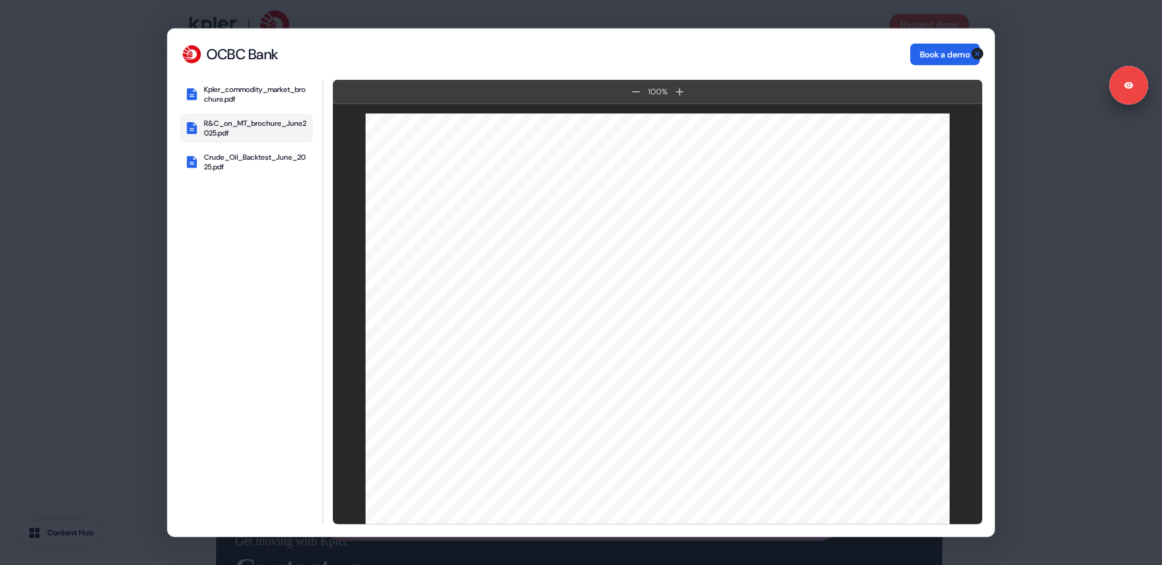
click at [920, 57] on button "Book a demo" at bounding box center [945, 55] width 70 height 22
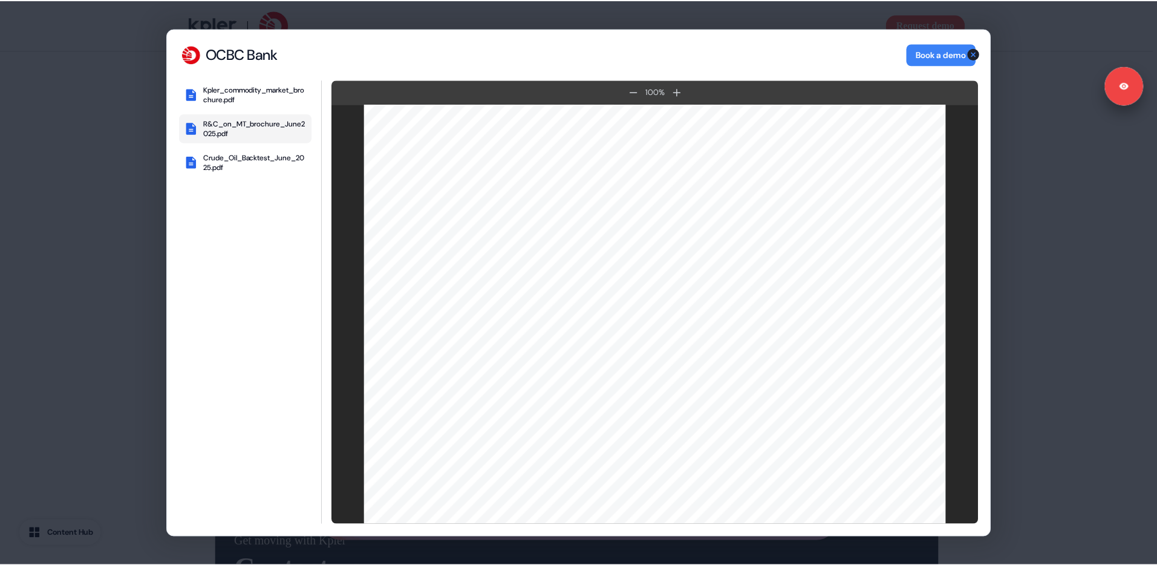
scroll to position [0, 0]
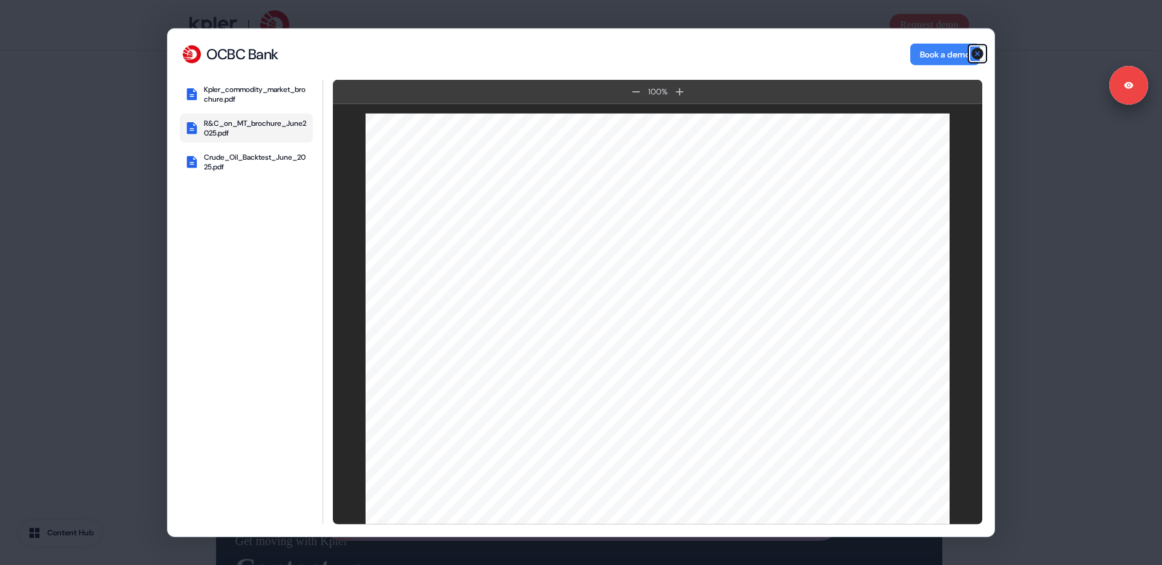
click at [977, 51] on icon "button" at bounding box center [977, 54] width 12 height 12
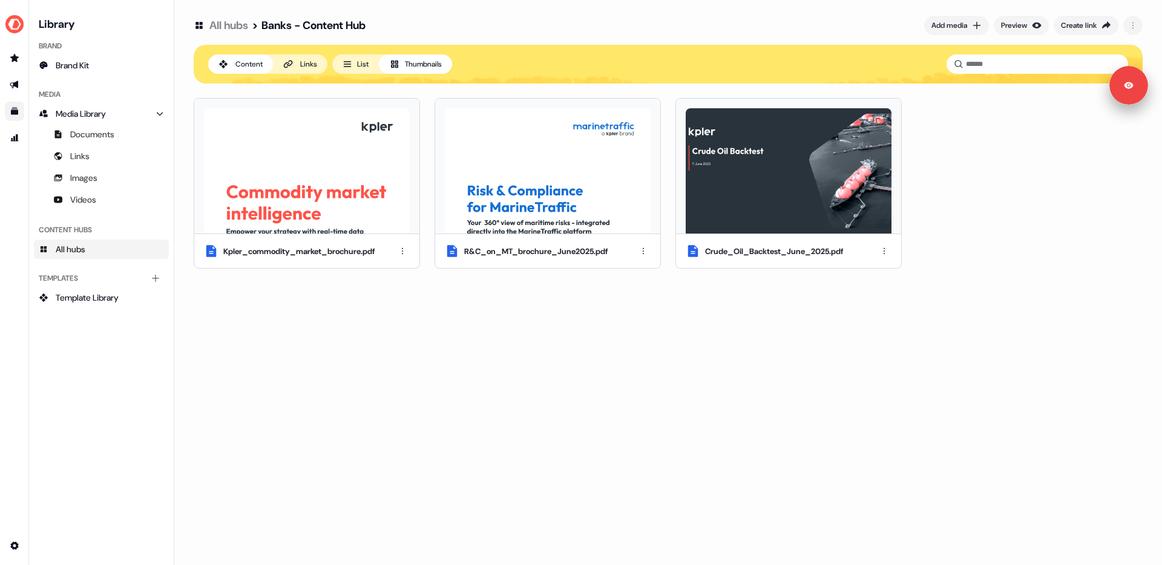
click at [388, 214] on img at bounding box center [307, 170] width 206 height 125
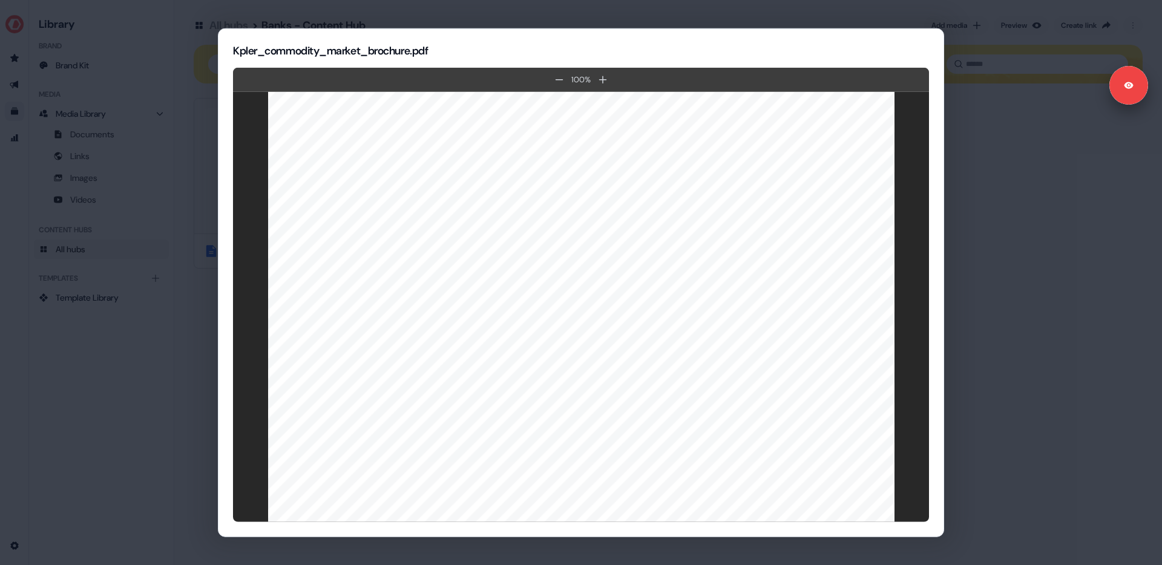
scroll to position [11002, 0]
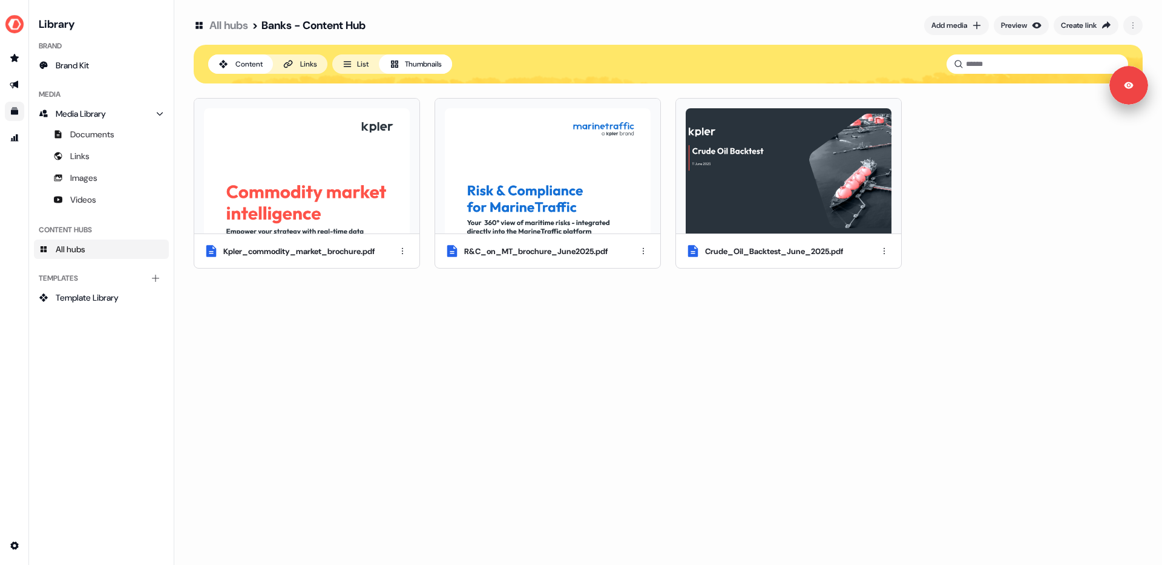
click at [320, 65] on button "Links" at bounding box center [300, 63] width 54 height 19
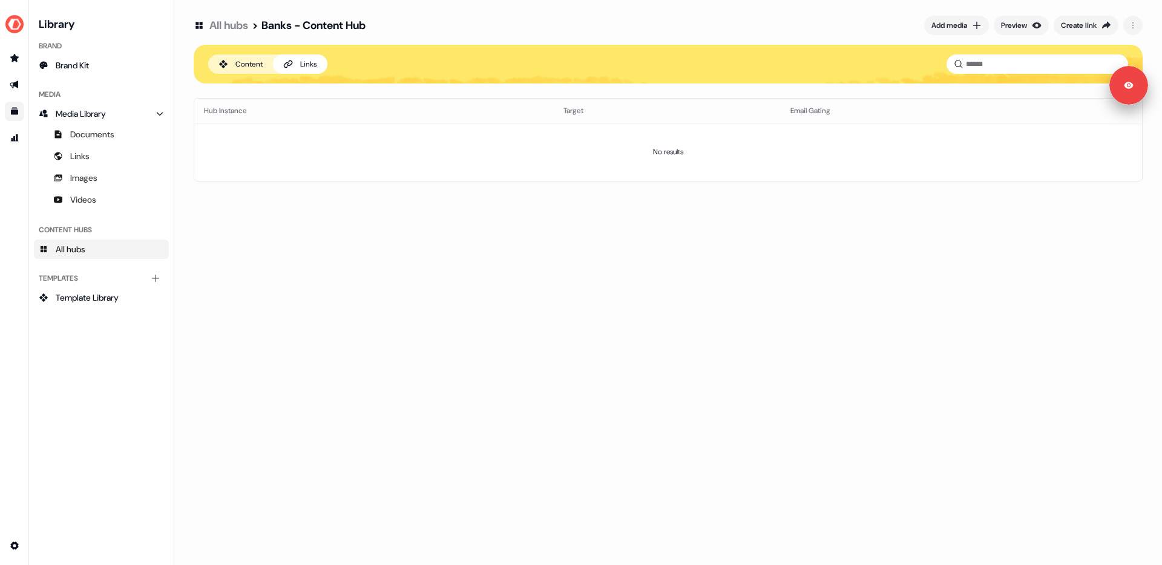
click at [237, 67] on div "Content" at bounding box center [248, 64] width 27 height 12
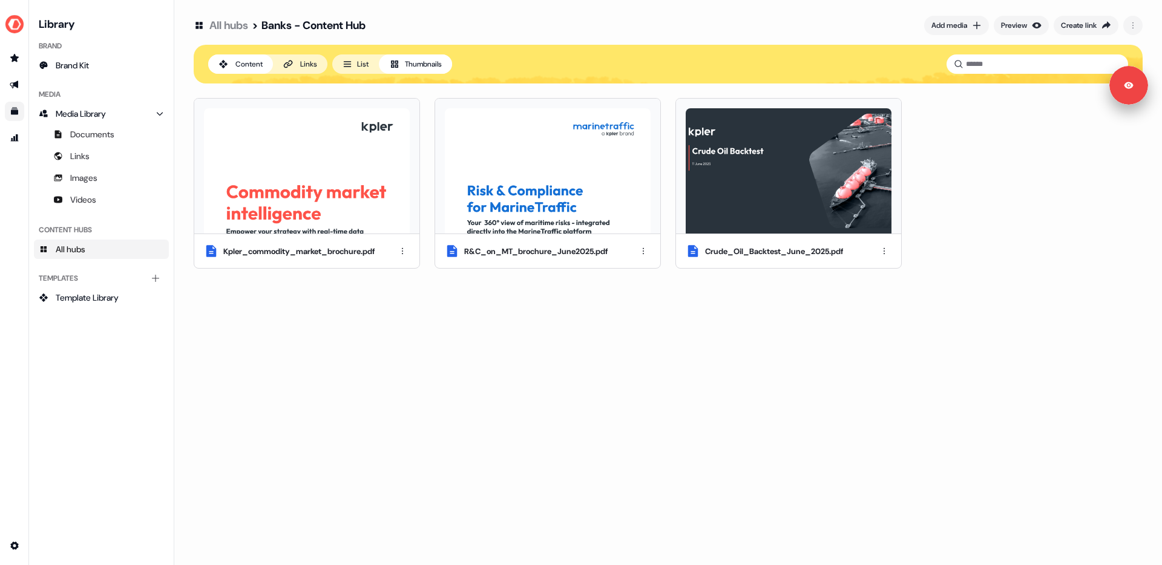
click at [369, 65] on button "List" at bounding box center [355, 63] width 47 height 19
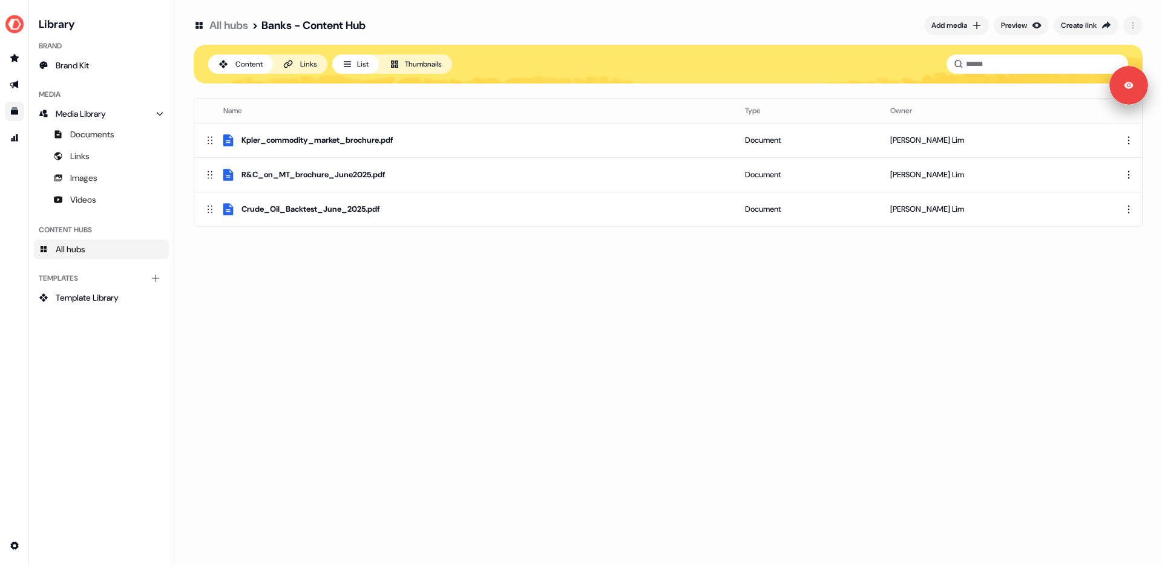
click at [307, 68] on div "Links" at bounding box center [308, 64] width 17 height 12
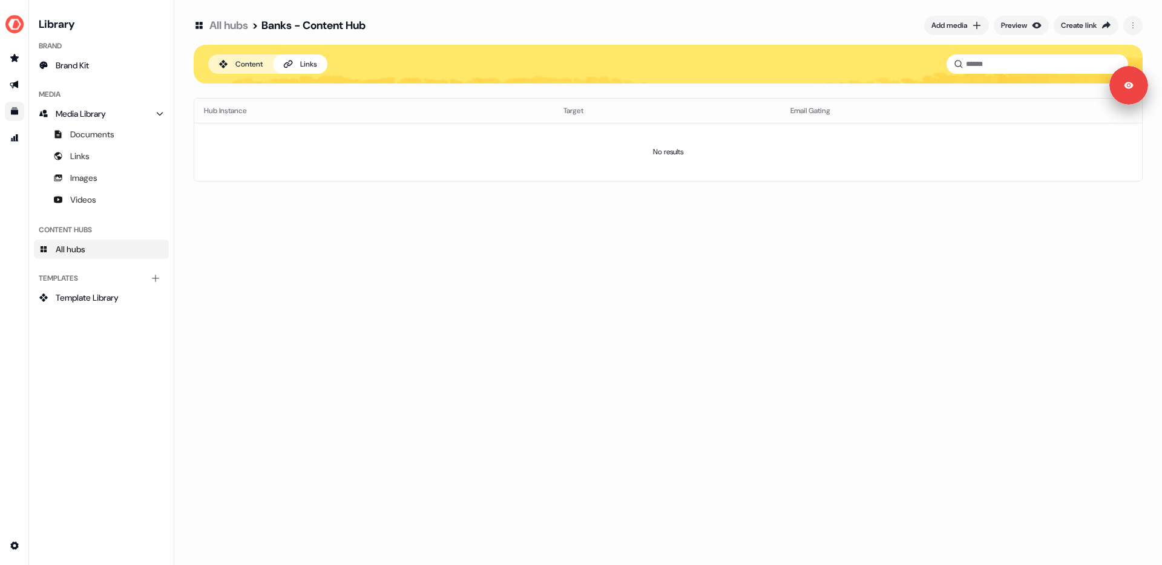
click at [240, 64] on div "Content" at bounding box center [248, 64] width 27 height 12
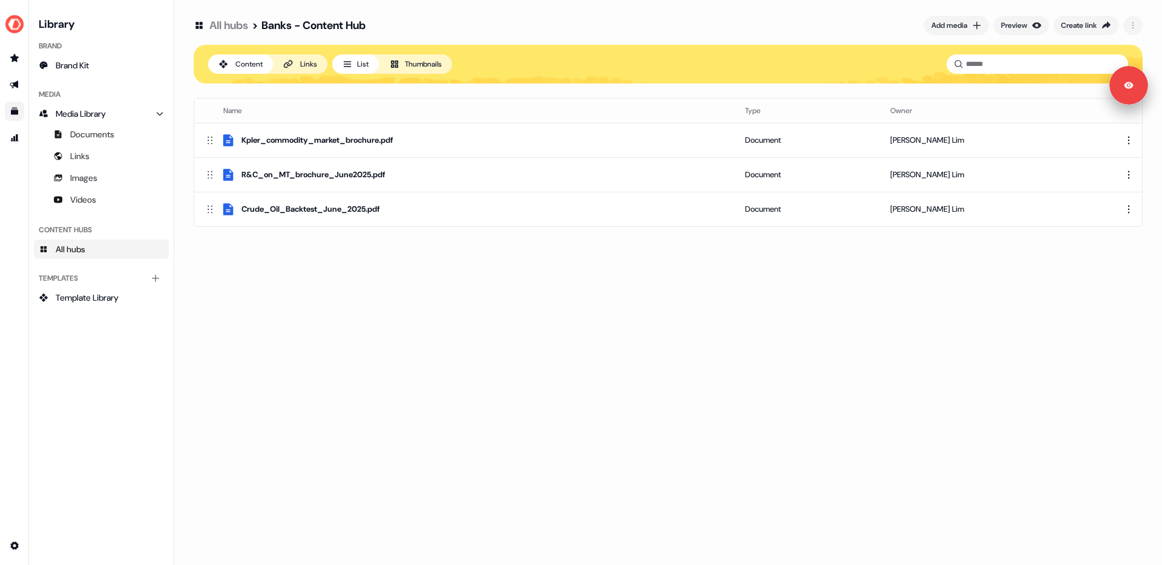
click at [423, 66] on button "Thumbnails" at bounding box center [415, 63] width 73 height 19
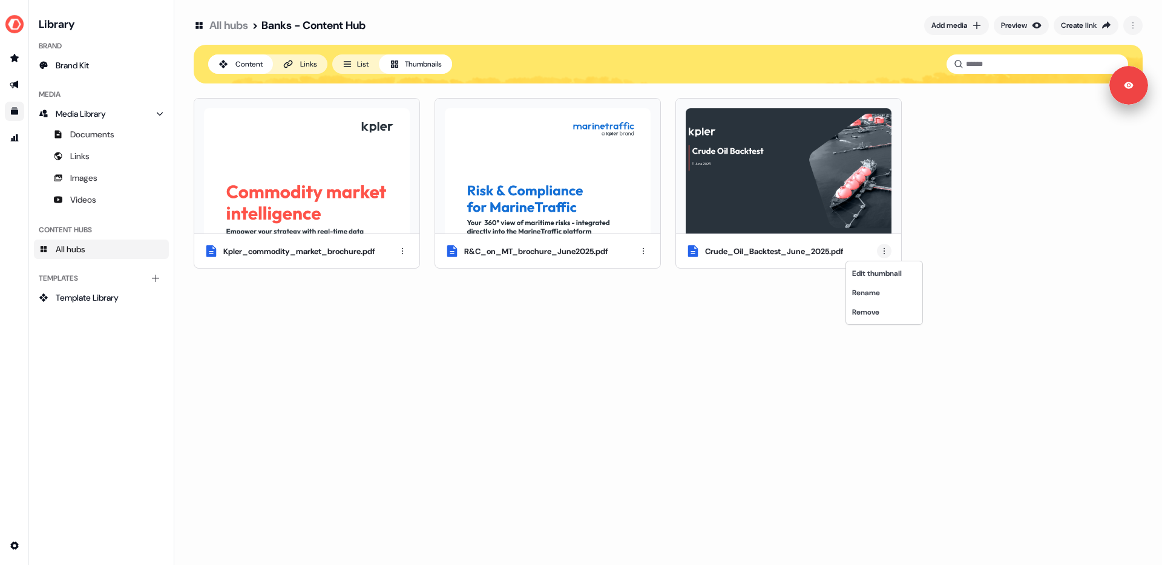
click at [885, 247] on html "For the best experience switch devices to a bigger screen. Go to Userled.io Lib…" at bounding box center [581, 282] width 1162 height 565
click at [888, 272] on div "Edit thumbnail" at bounding box center [883, 273] width 71 height 19
click at [885, 252] on html "For the best experience switch devices to a bigger screen. Go to Userled.io Lib…" at bounding box center [581, 282] width 1162 height 565
click at [718, 322] on html "For the best experience switch devices to a bigger screen. Go to Userled.io Lib…" at bounding box center [581, 282] width 1162 height 565
click at [99, 130] on span "Documents" at bounding box center [92, 134] width 44 height 12
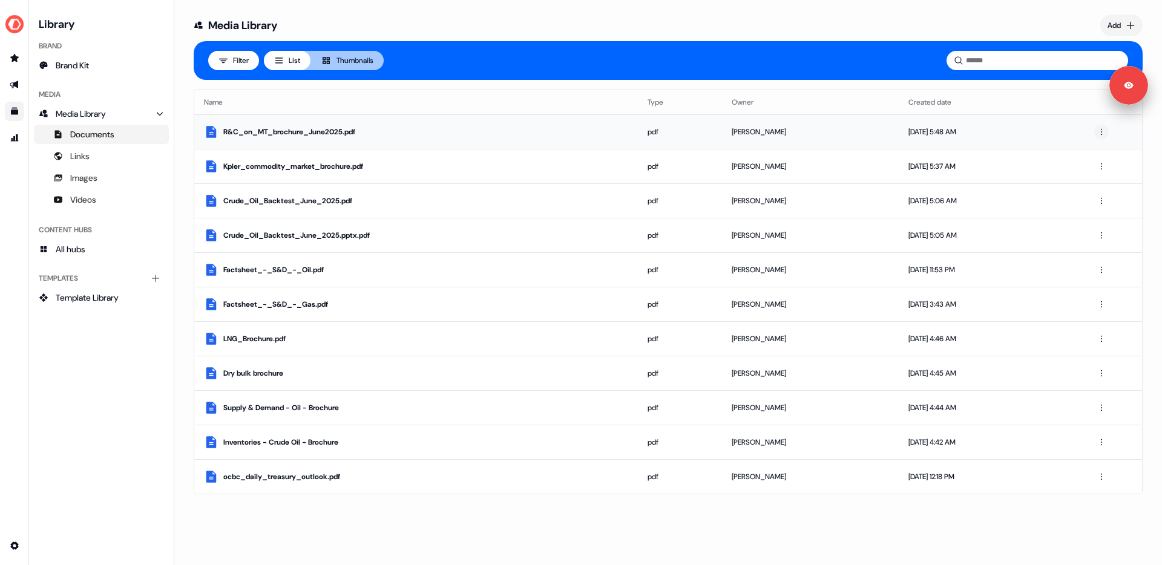
click at [1106, 132] on html "For the best experience switch devices to a bigger screen. Go to Userled.io Lib…" at bounding box center [581, 282] width 1162 height 565
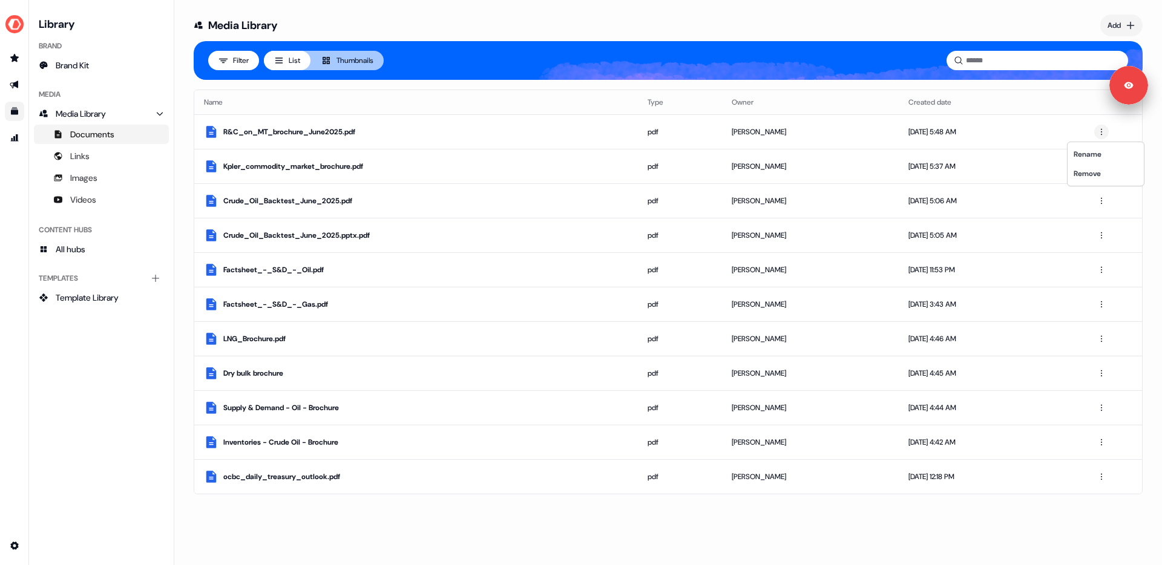
click at [408, 114] on html "For the best experience switch devices to a bigger screen. Go to Userled.io Lib…" at bounding box center [581, 282] width 1162 height 565
click at [290, 136] on div "R&C_on_MT_brochure_June2025.pdf" at bounding box center [425, 132] width 405 height 12
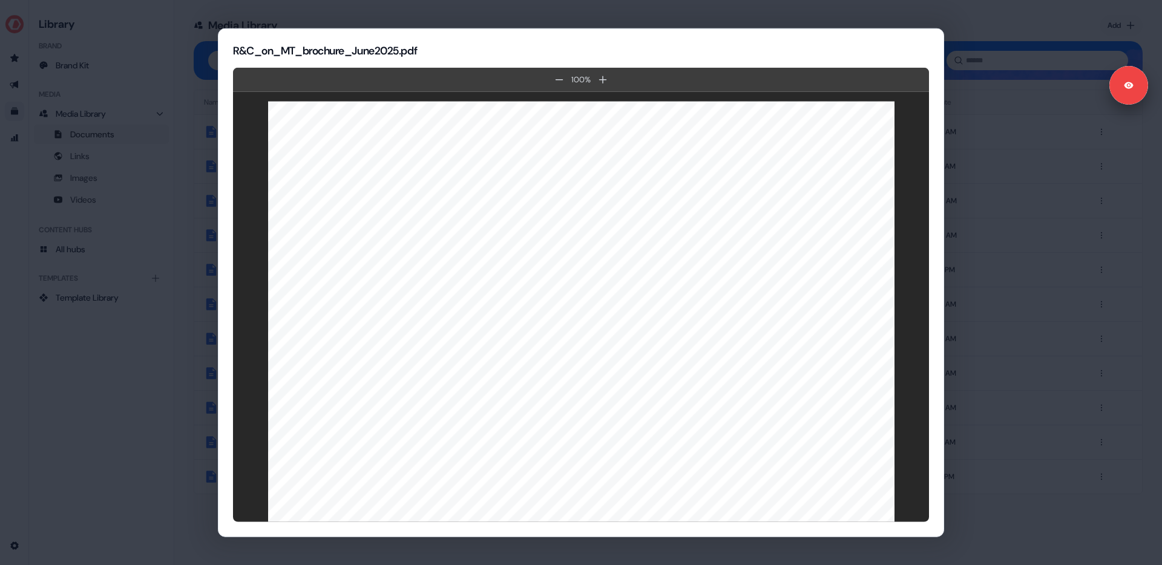
click at [886, 50] on h2 "R&C_on_MT_brochure_June2025.pdf" at bounding box center [581, 51] width 696 height 15
click at [902, 79] on div "100 %" at bounding box center [581, 80] width 696 height 24
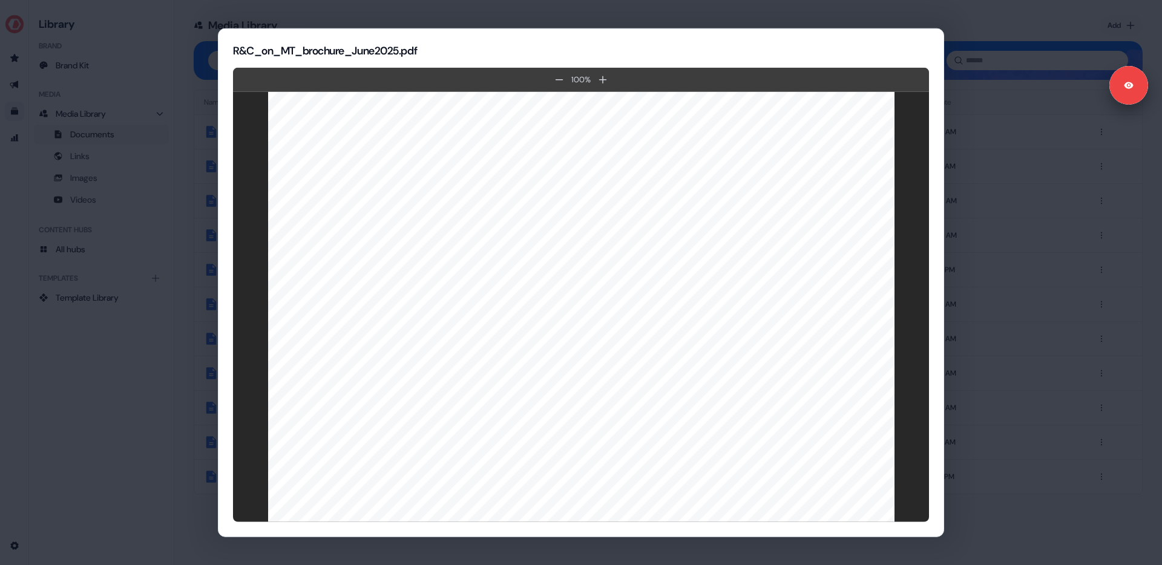
scroll to position [7639, 0]
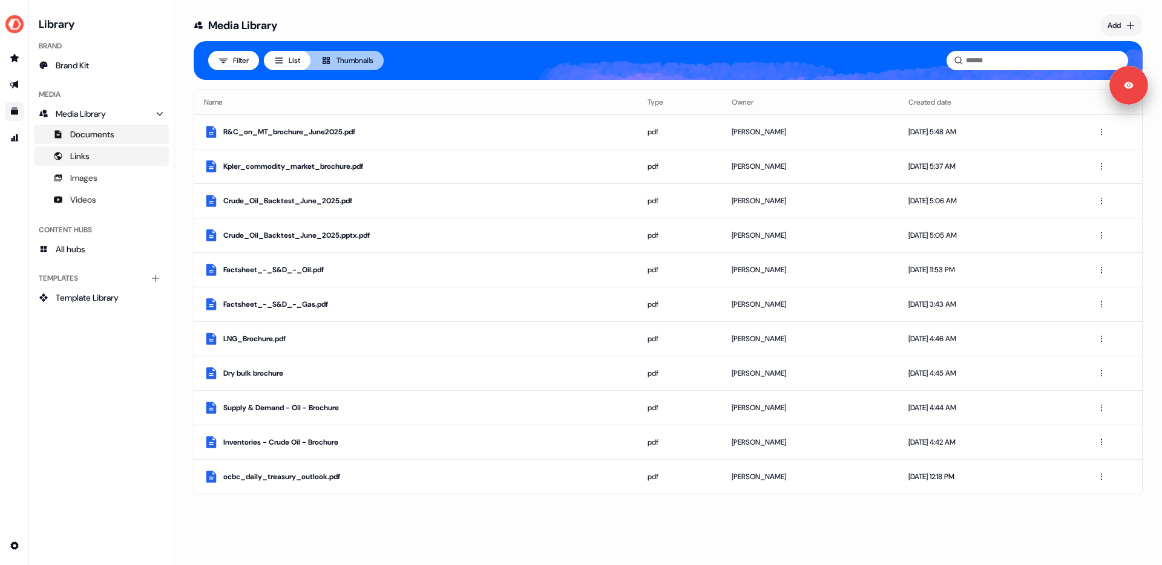
click at [85, 153] on span "Links" at bounding box center [79, 156] width 19 height 12
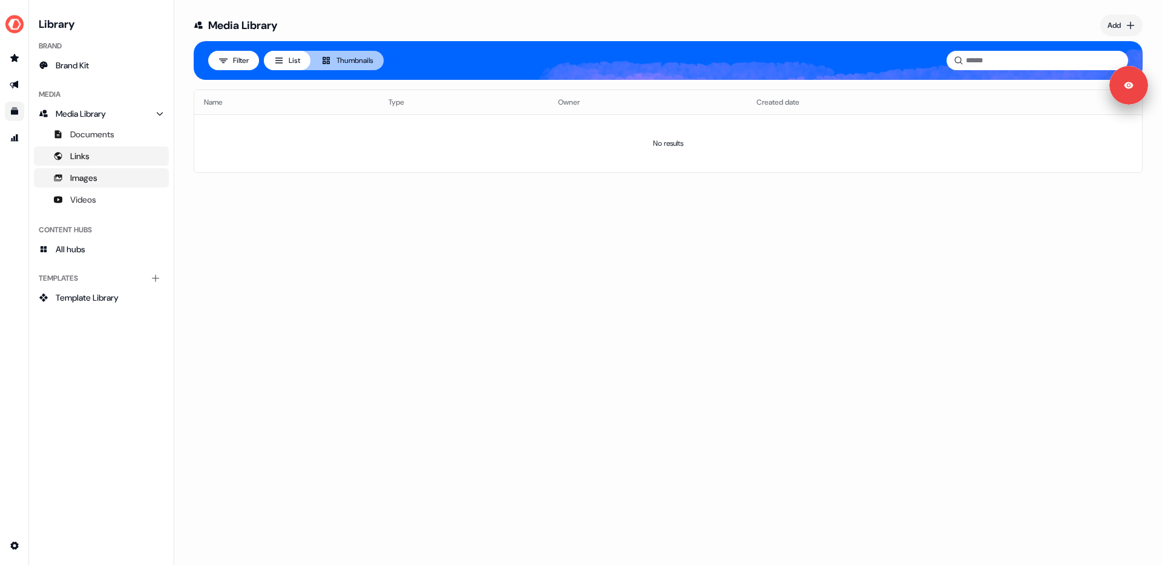
click at [84, 182] on span "Images" at bounding box center [83, 178] width 27 height 12
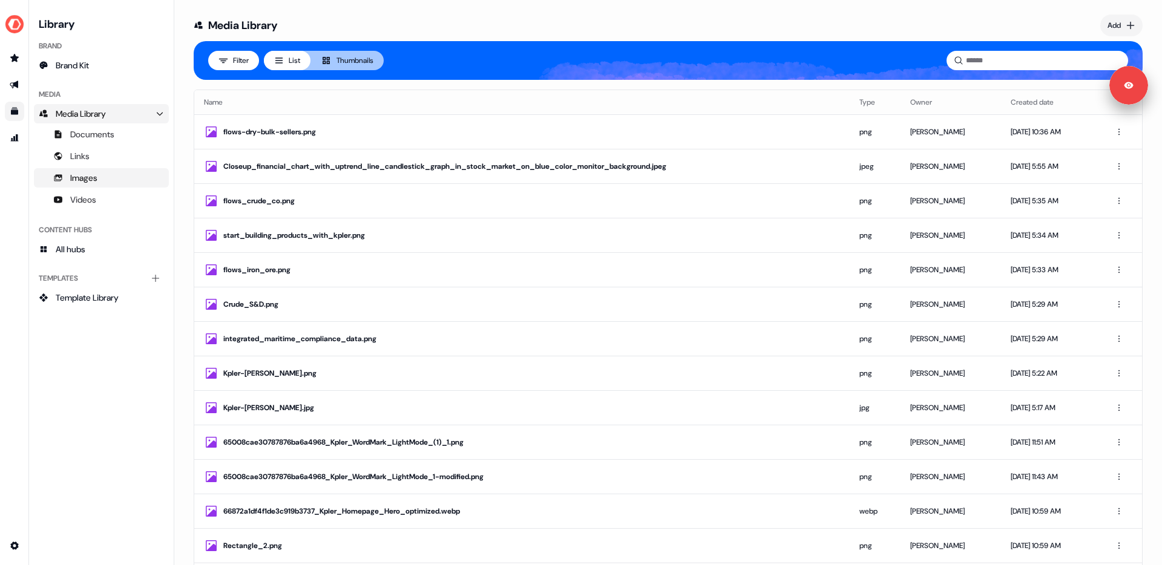
click at [100, 111] on span "Media Library" at bounding box center [81, 114] width 50 height 12
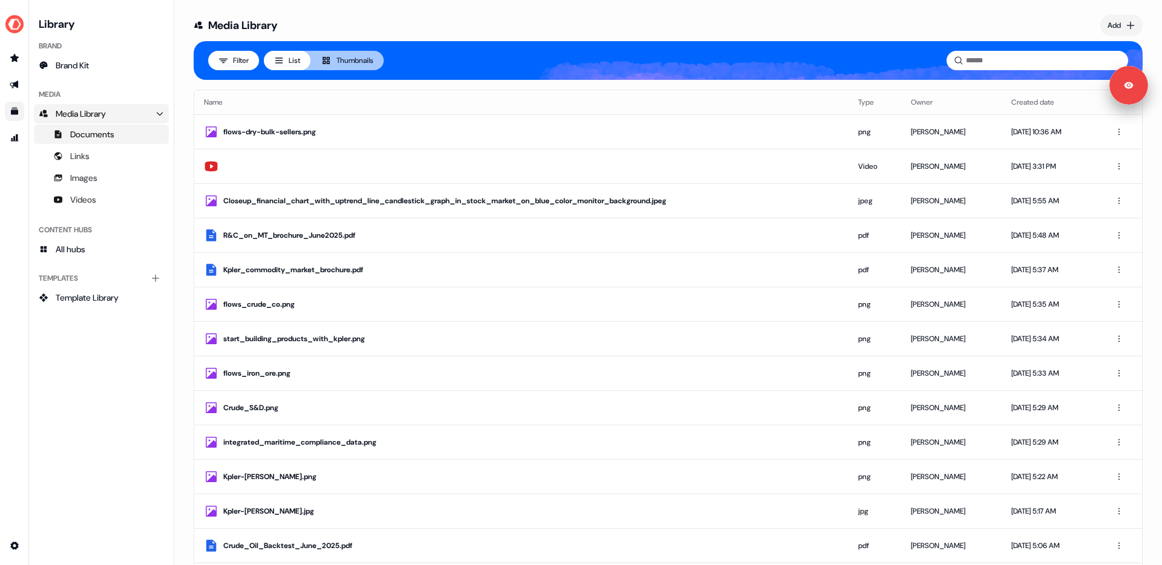
click at [95, 131] on span "Documents" at bounding box center [92, 134] width 44 height 12
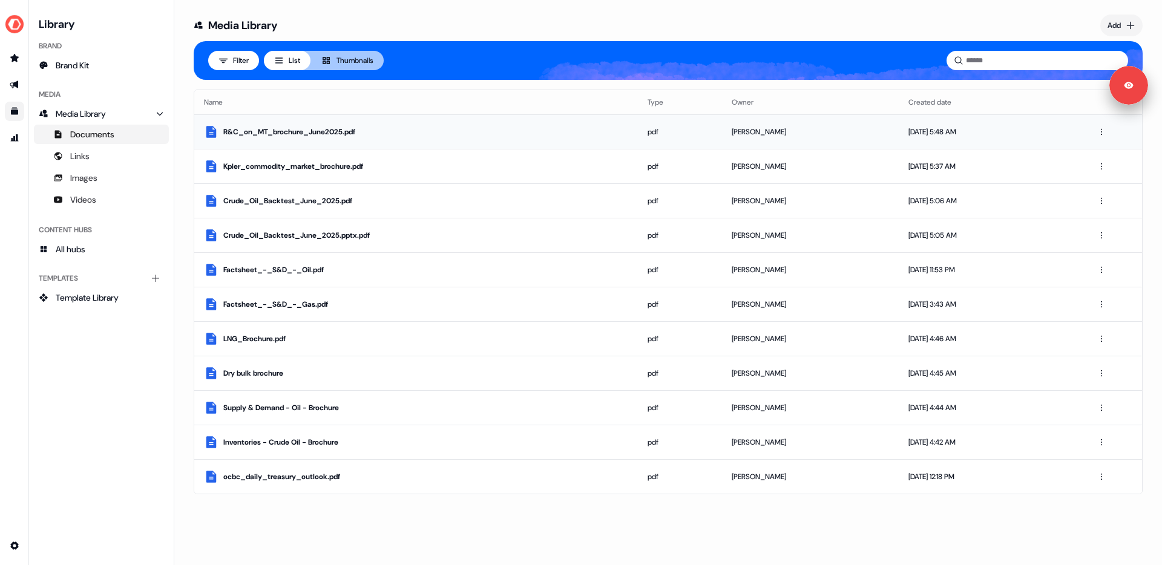
click at [252, 134] on div "R&C_on_MT_brochure_June2025.pdf" at bounding box center [425, 132] width 405 height 12
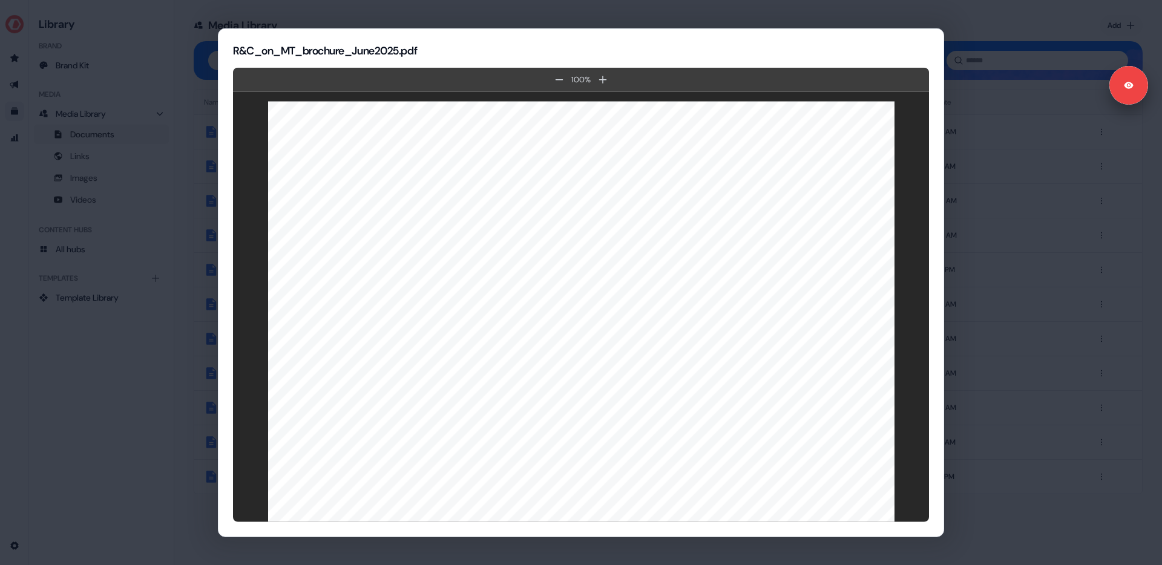
click at [640, 51] on h2 "R&C_on_MT_brochure_June2025.pdf" at bounding box center [581, 51] width 696 height 15
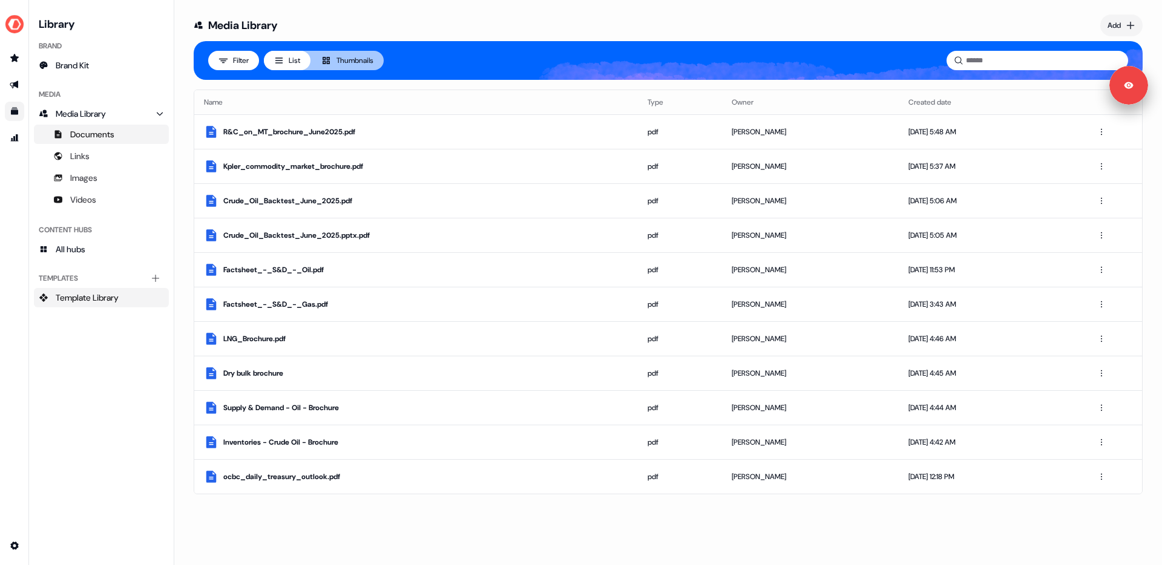
click at [89, 298] on span "Template Library" at bounding box center [87, 298] width 63 height 12
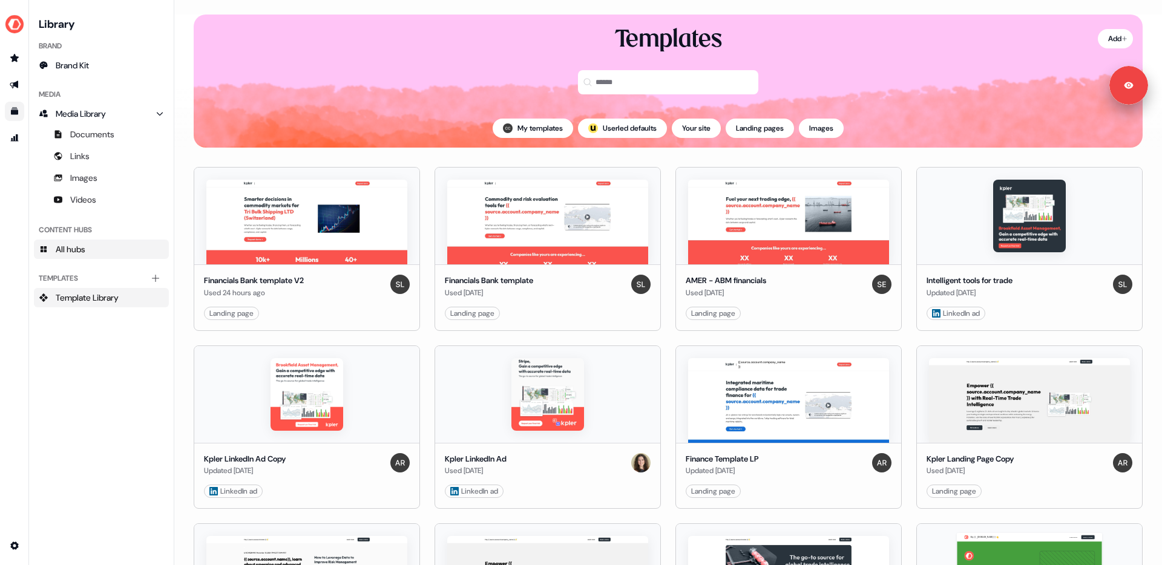
click at [85, 250] on span "All hubs" at bounding box center [71, 249] width 30 height 12
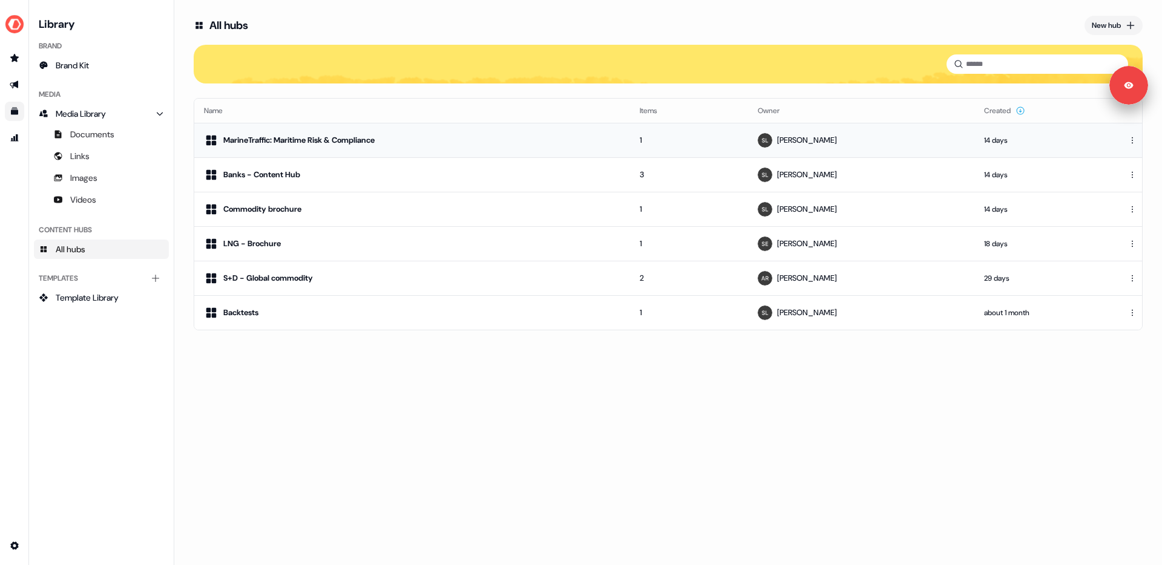
click at [306, 144] on div "MarineTraffic: Maritime Risk & Compliance" at bounding box center [298, 140] width 151 height 12
click at [284, 172] on div "Banks - Content Hub" at bounding box center [261, 175] width 77 height 12
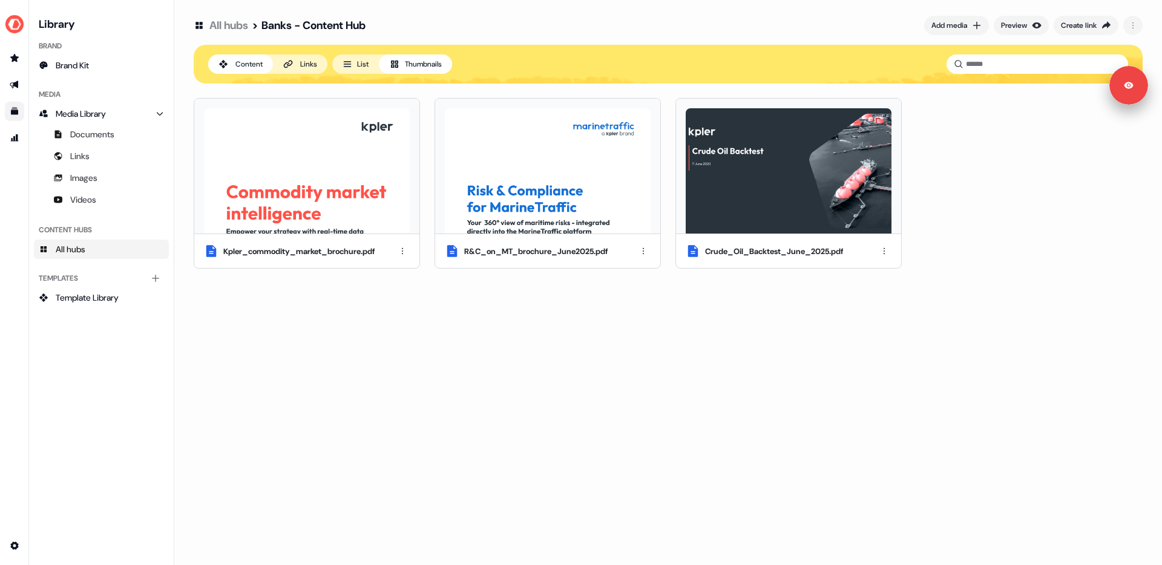
click at [456, 254] on icon at bounding box center [452, 252] width 10 height 12
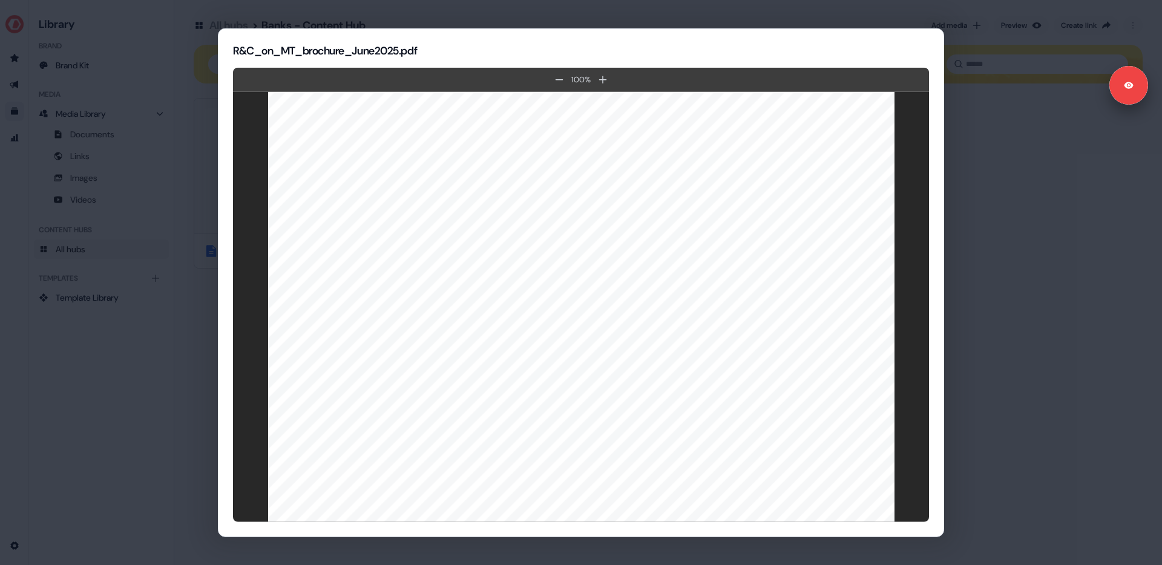
scroll to position [7639, 0]
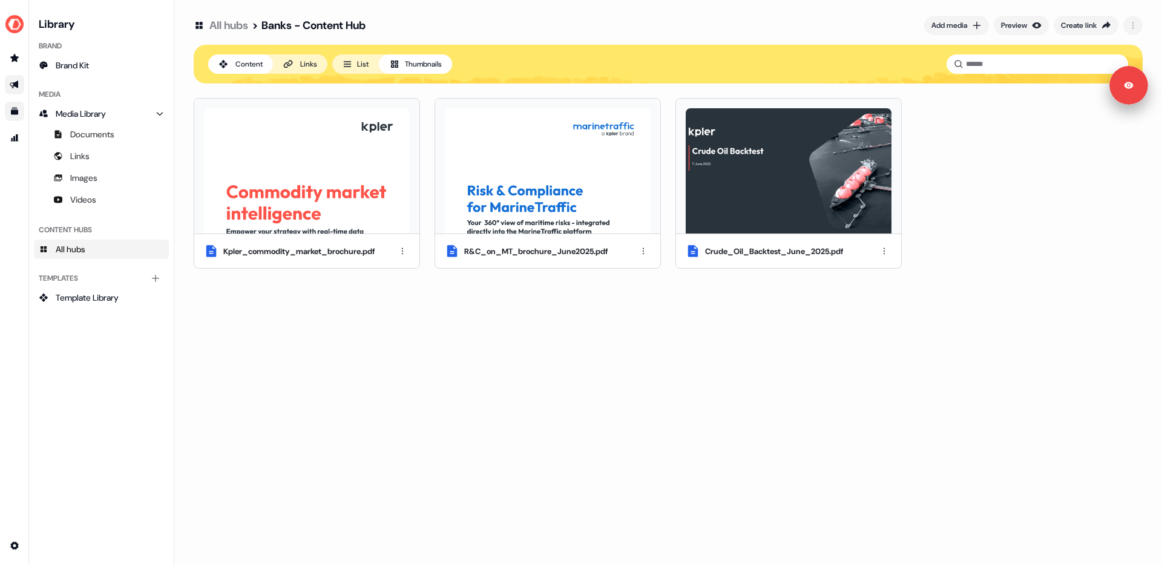
click at [15, 85] on icon "Go to outbound experience" at bounding box center [14, 85] width 8 height 8
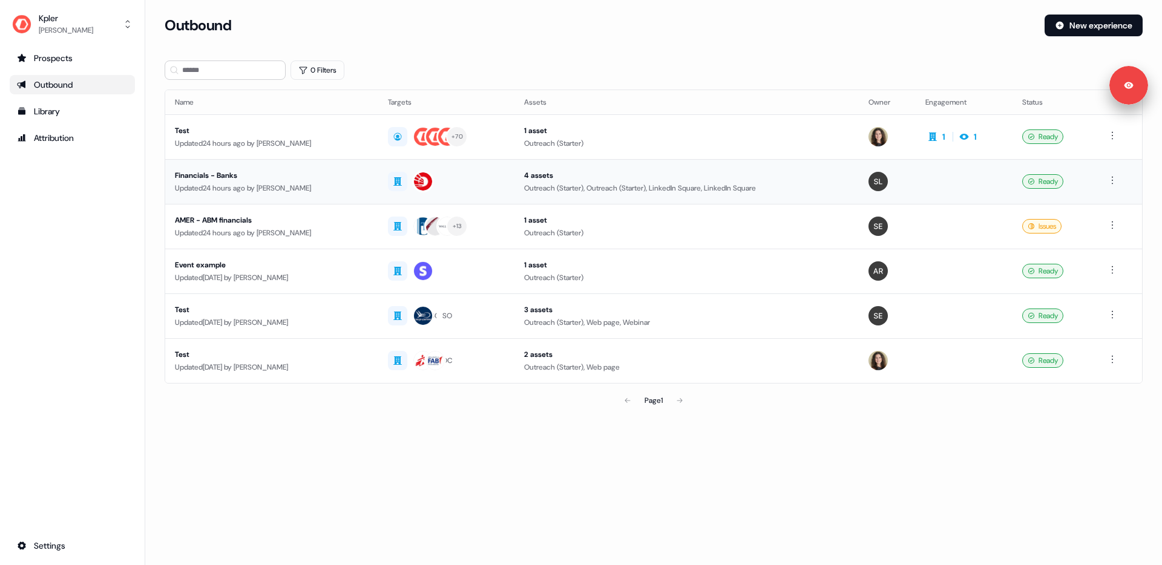
click at [212, 182] on div "Updated 24 hours ago by Aleksandra Rakowska" at bounding box center [272, 188] width 194 height 12
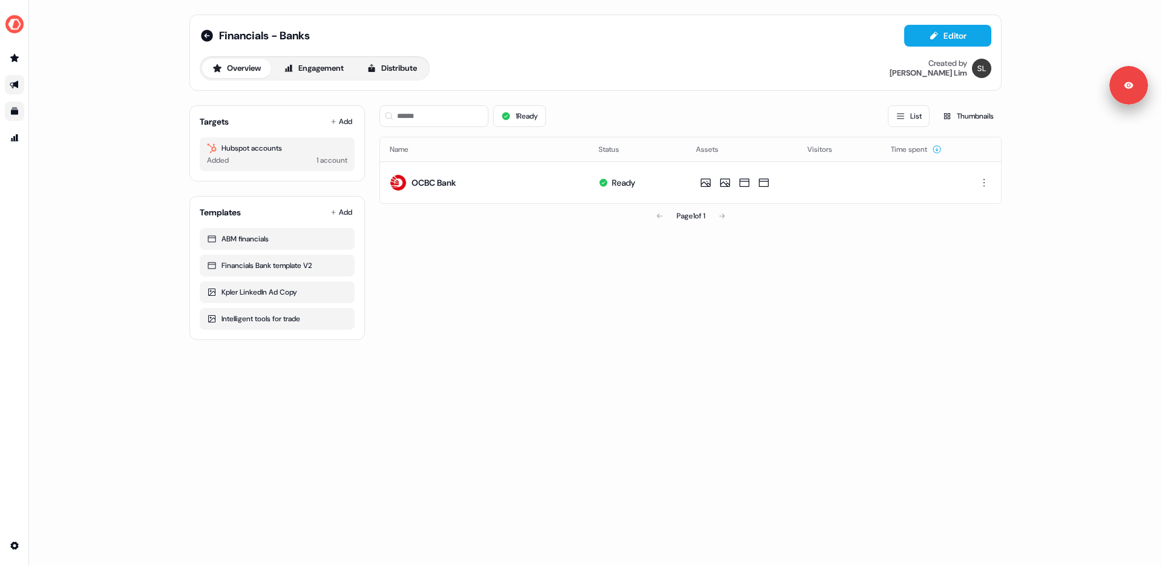
click at [19, 106] on link "Go to templates" at bounding box center [14, 111] width 19 height 19
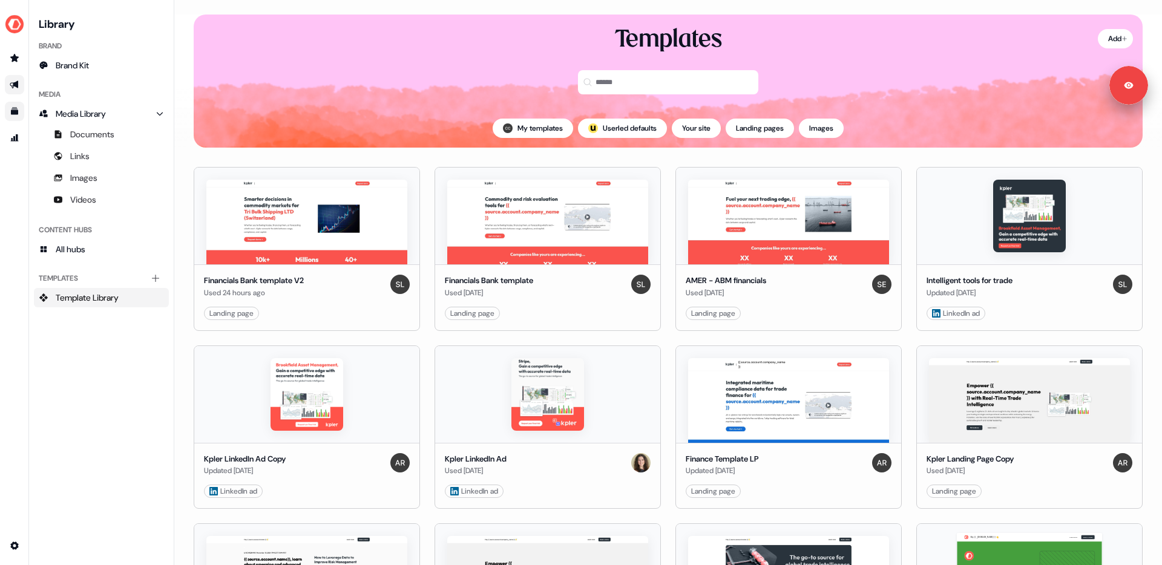
click at [19, 79] on link "Go to outbound experience" at bounding box center [14, 84] width 19 height 19
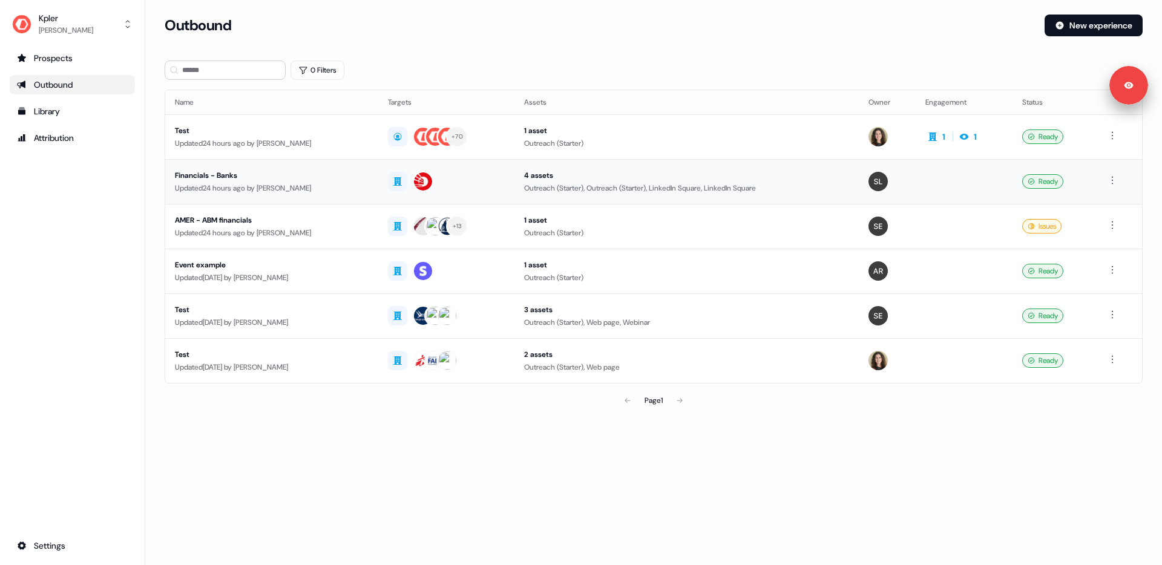
click at [260, 177] on div "Financials - Banks" at bounding box center [272, 175] width 194 height 12
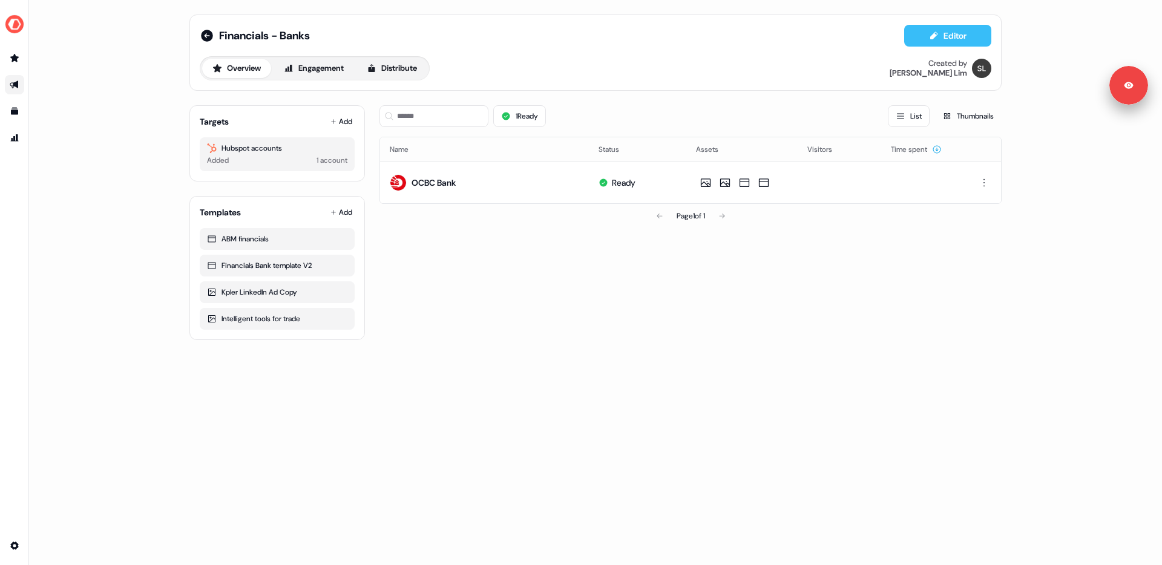
click at [918, 36] on button "Editor" at bounding box center [947, 36] width 87 height 22
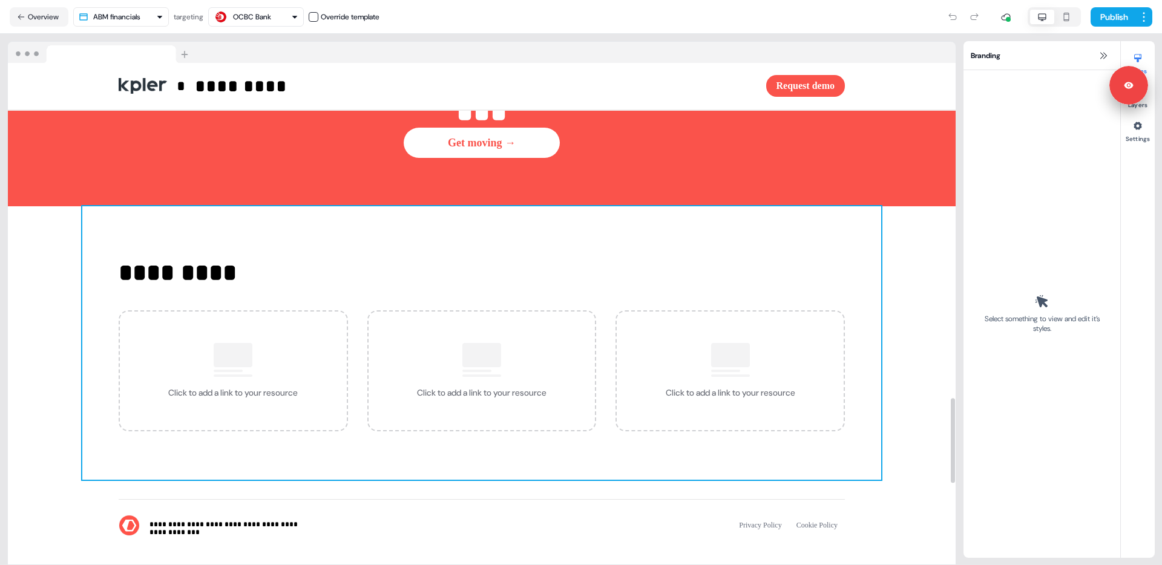
scroll to position [1975, 0]
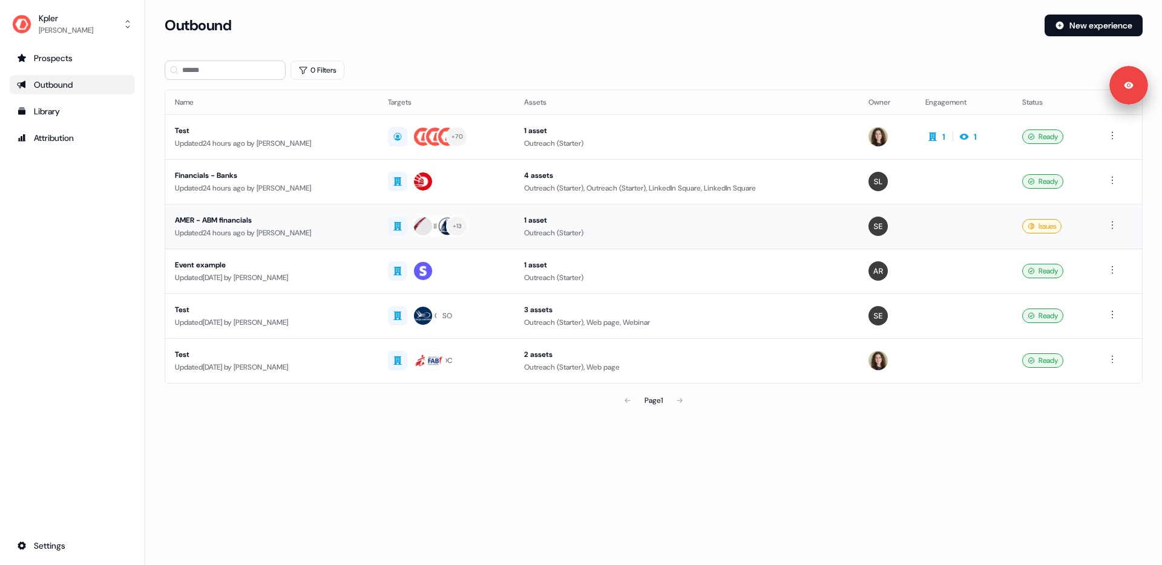
click at [295, 221] on div "AMER - ABM financials" at bounding box center [272, 220] width 194 height 12
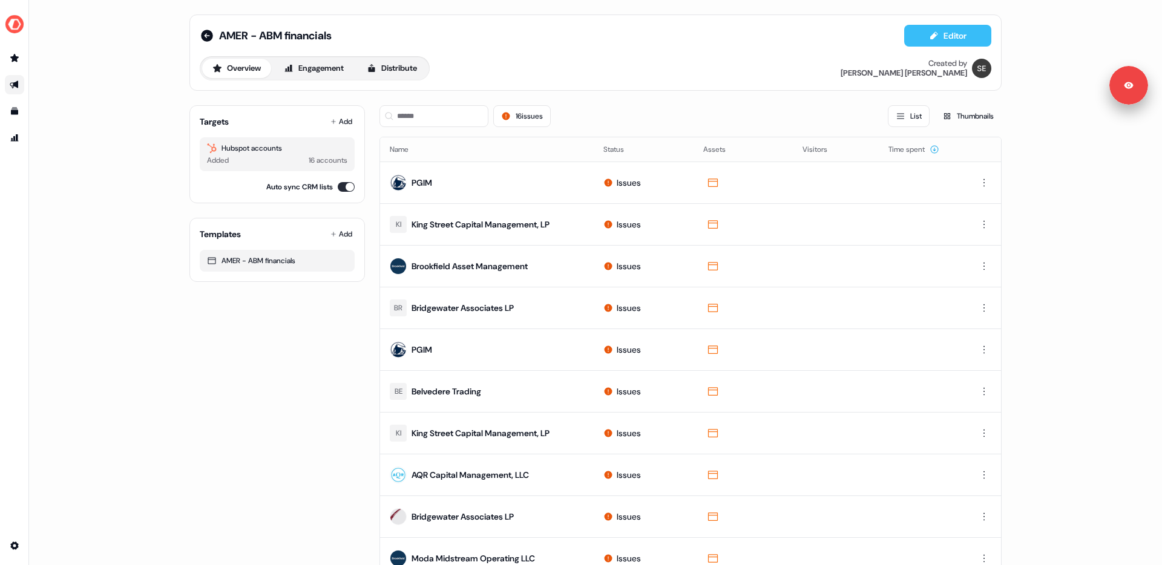
click at [930, 28] on button "Editor" at bounding box center [947, 36] width 87 height 22
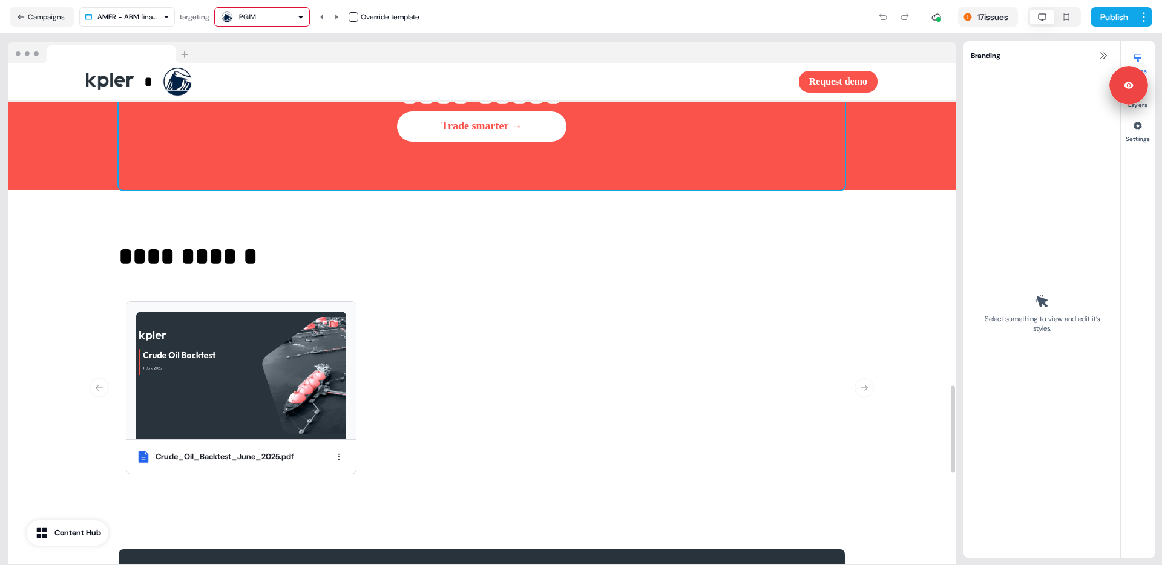
scroll to position [1985, 0]
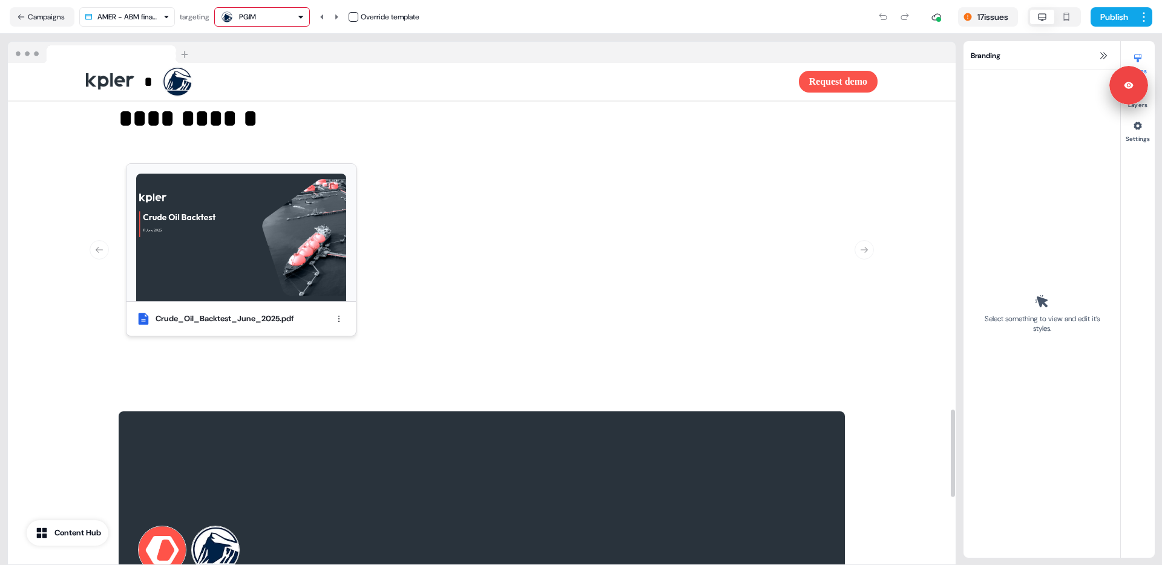
click at [353, 322] on div "Crude_Oil_Backtest_June_2025.pdf" at bounding box center [240, 319] width 229 height 34
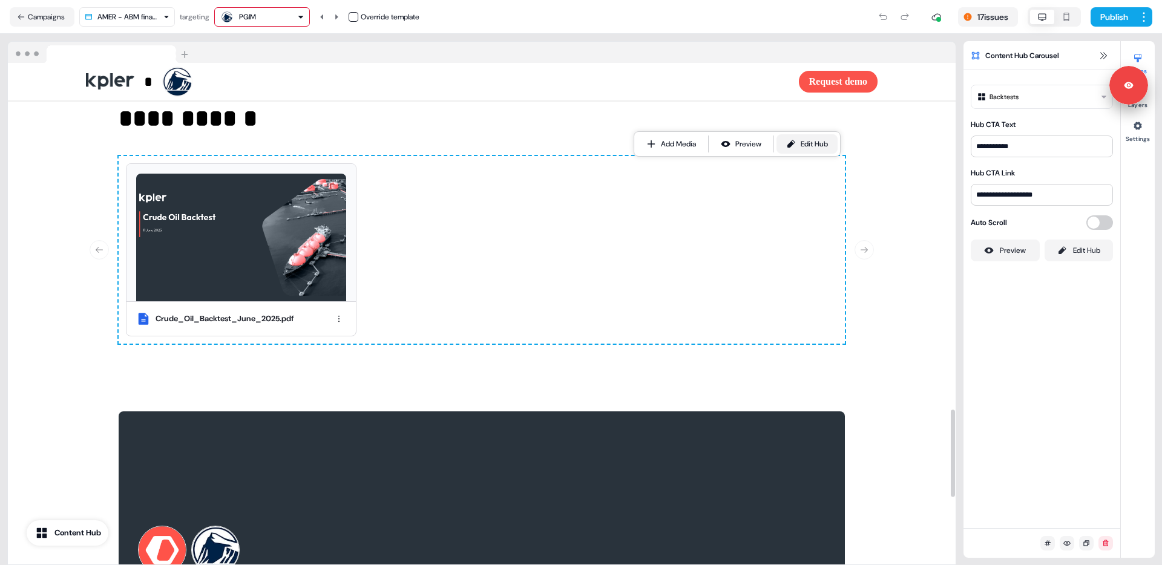
click at [810, 137] on link "Edit Hub" at bounding box center [806, 143] width 61 height 19
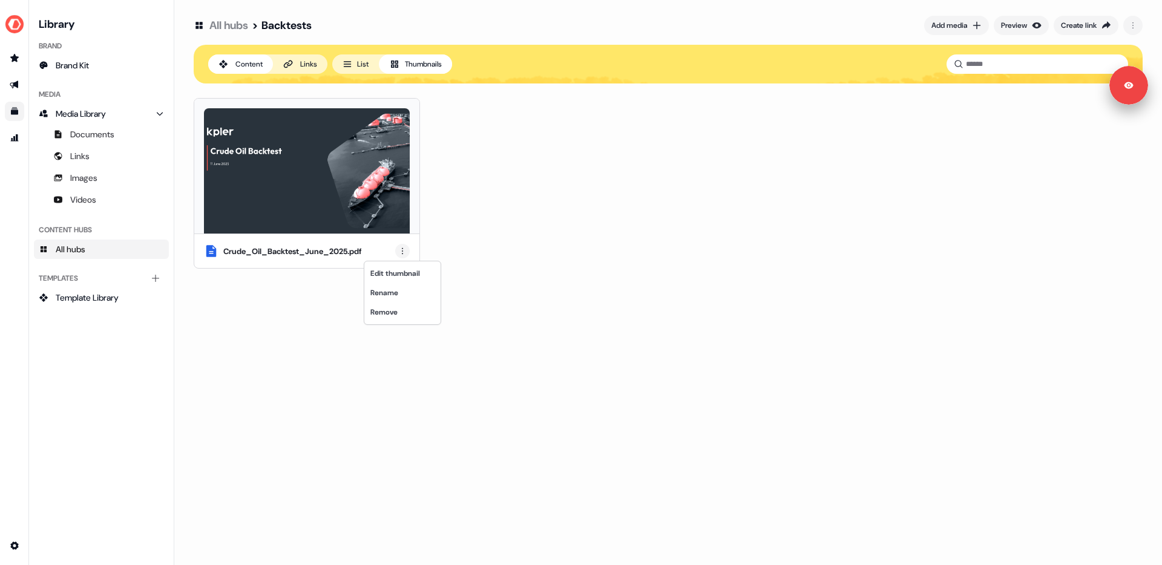
click at [405, 250] on html "For the best experience switch devices to a bigger screen. Go to [DOMAIN_NAME] …" at bounding box center [581, 282] width 1162 height 565
click at [494, 220] on html "For the best experience switch devices to a bigger screen. Go to Userled.io Lib…" at bounding box center [581, 282] width 1162 height 565
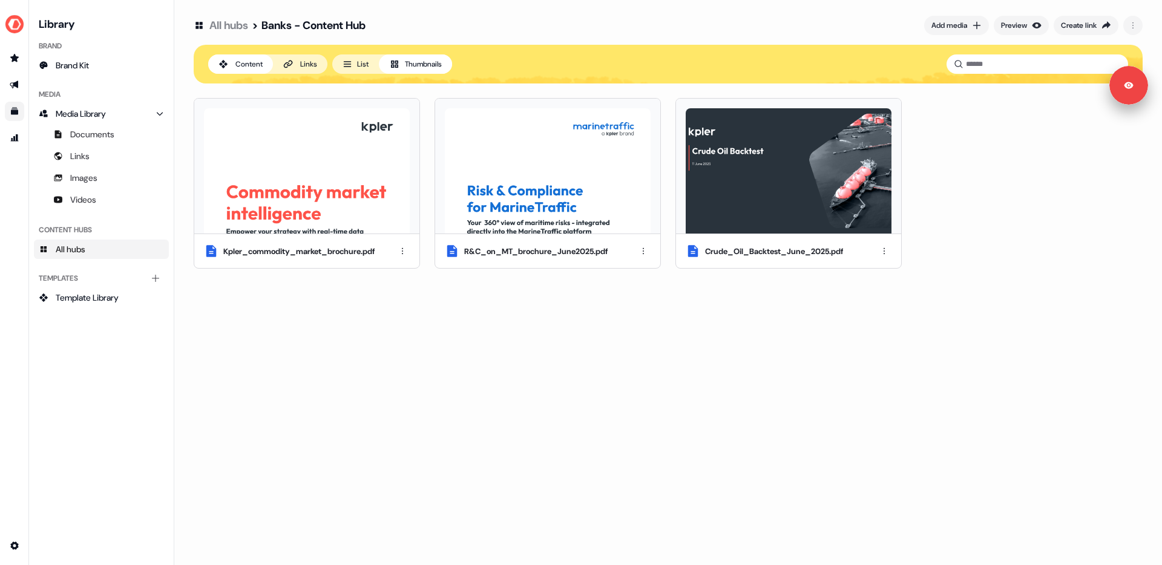
click at [594, 247] on div "R&C_on_MT_brochure_June2025.pdf" at bounding box center [535, 252] width 143 height 12
